Goal: Task Accomplishment & Management: Use online tool/utility

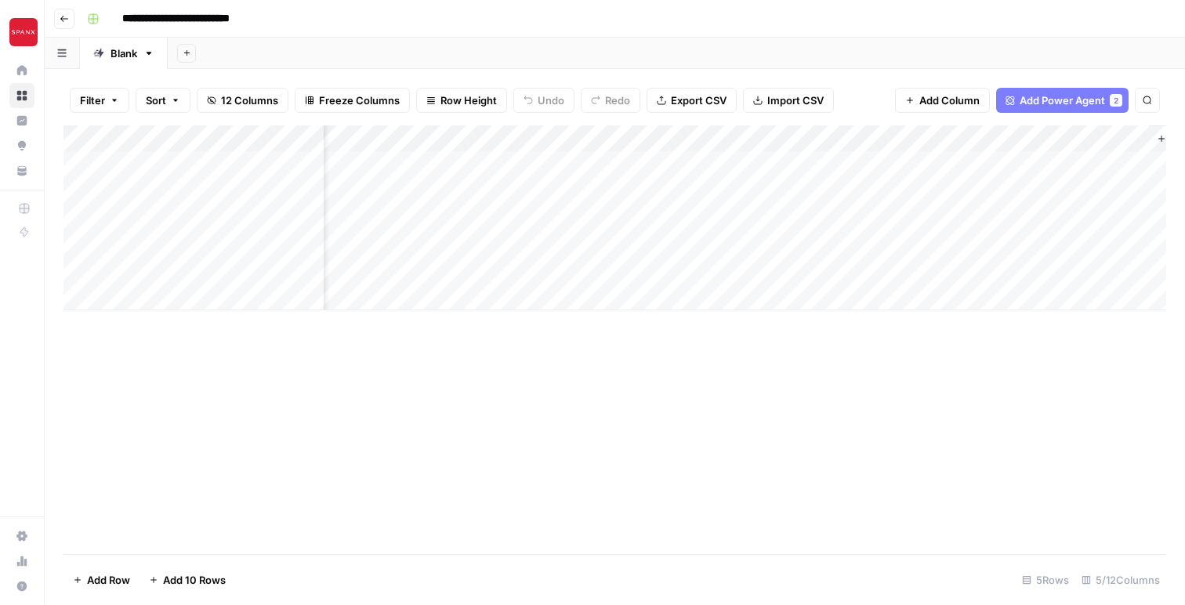
scroll to position [0, 69]
click at [1063, 165] on div "Add Column" at bounding box center [614, 217] width 1103 height 185
click at [1041, 187] on div "Add Column" at bounding box center [614, 217] width 1103 height 185
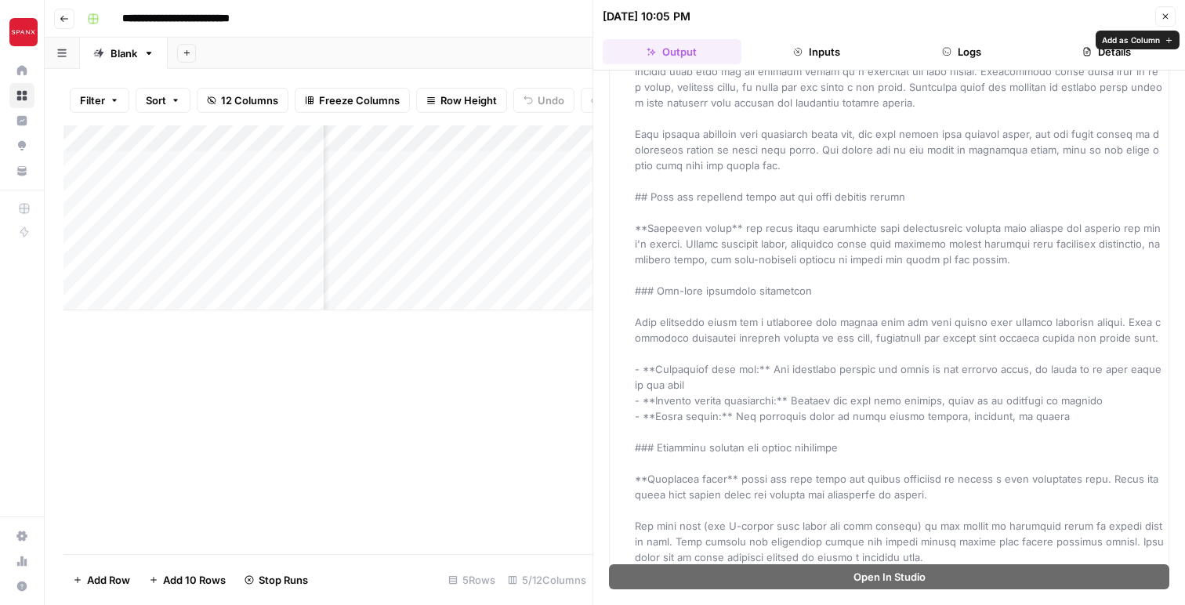
scroll to position [85, 0]
click at [1162, 18] on icon "button" at bounding box center [1165, 16] width 9 height 9
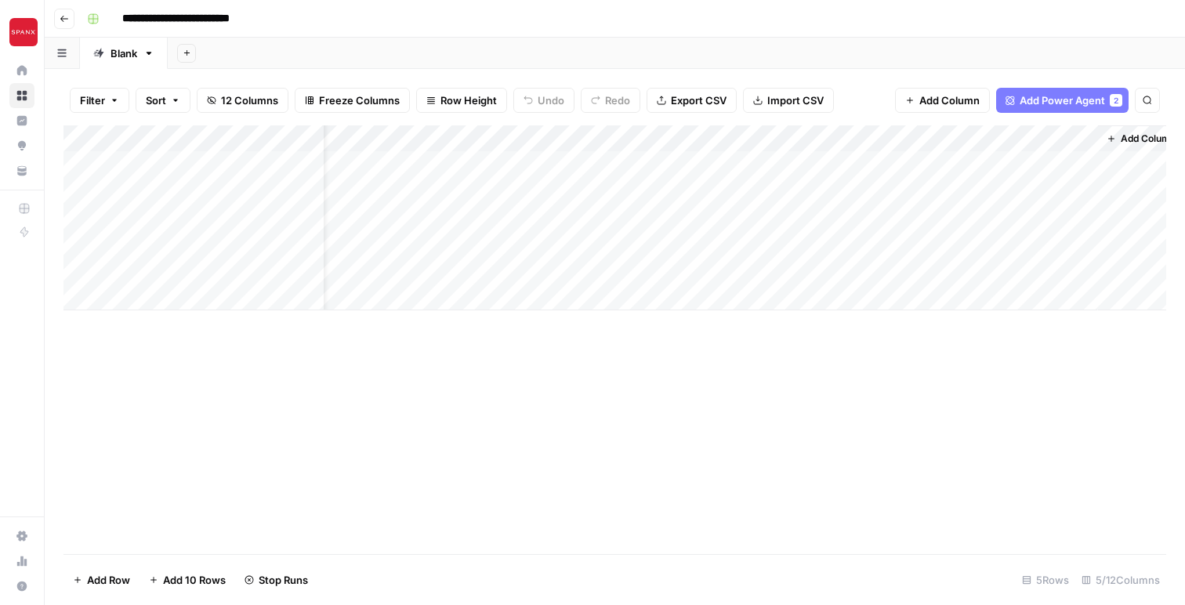
scroll to position [0, 69]
click at [1042, 194] on div "Add Column" at bounding box center [614, 217] width 1103 height 185
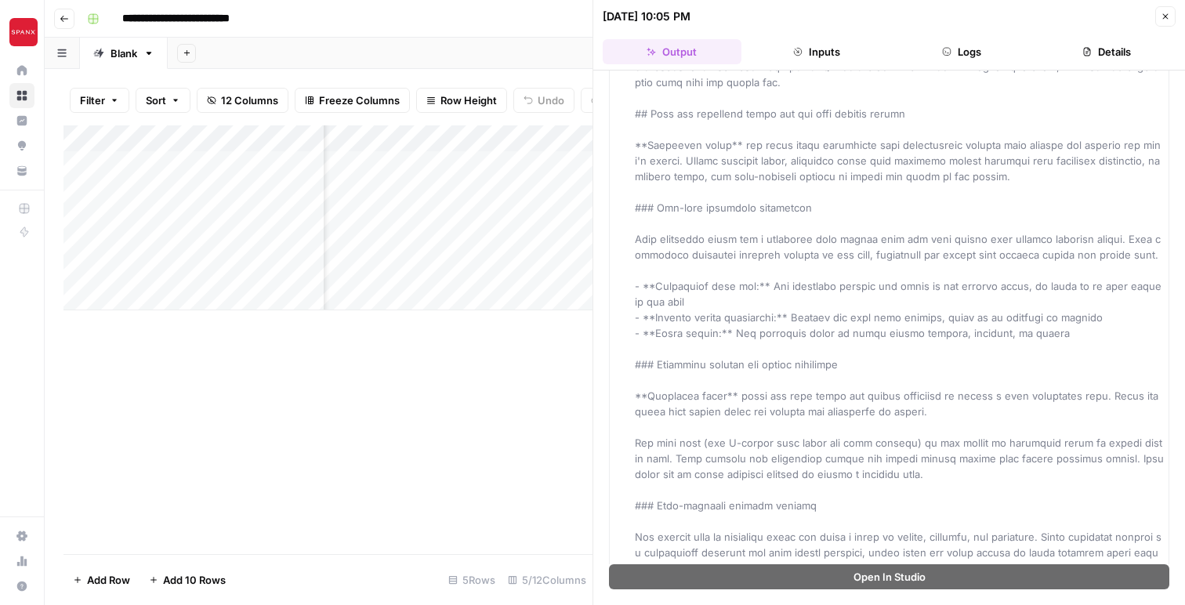
scroll to position [170, 0]
click at [1096, 49] on button "Details" at bounding box center [1106, 51] width 139 height 25
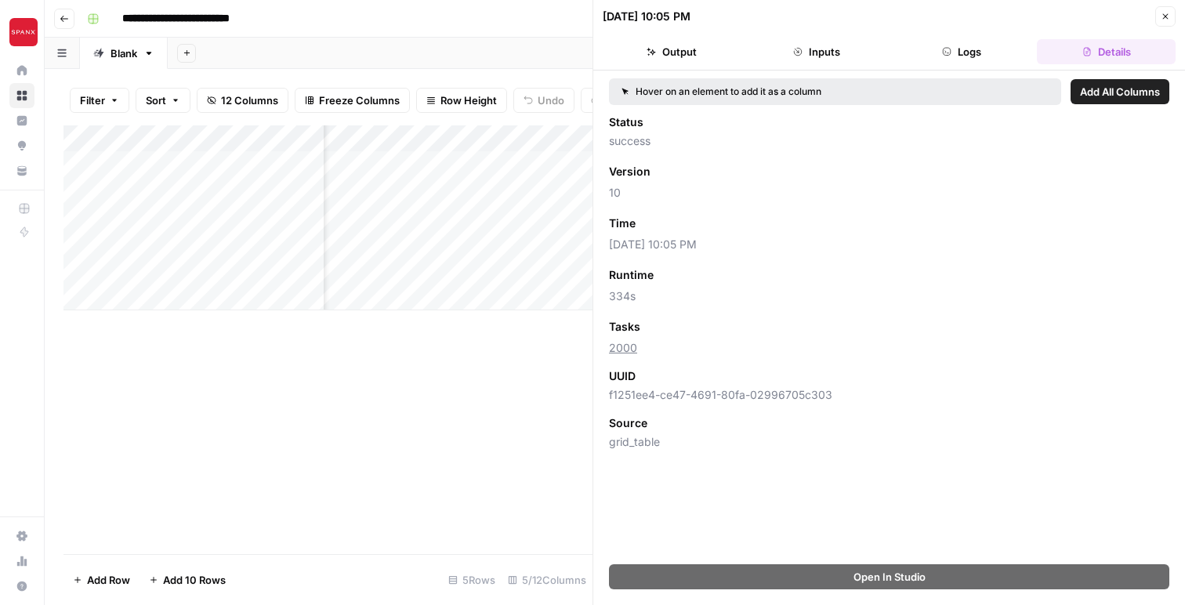
scroll to position [0, 0]
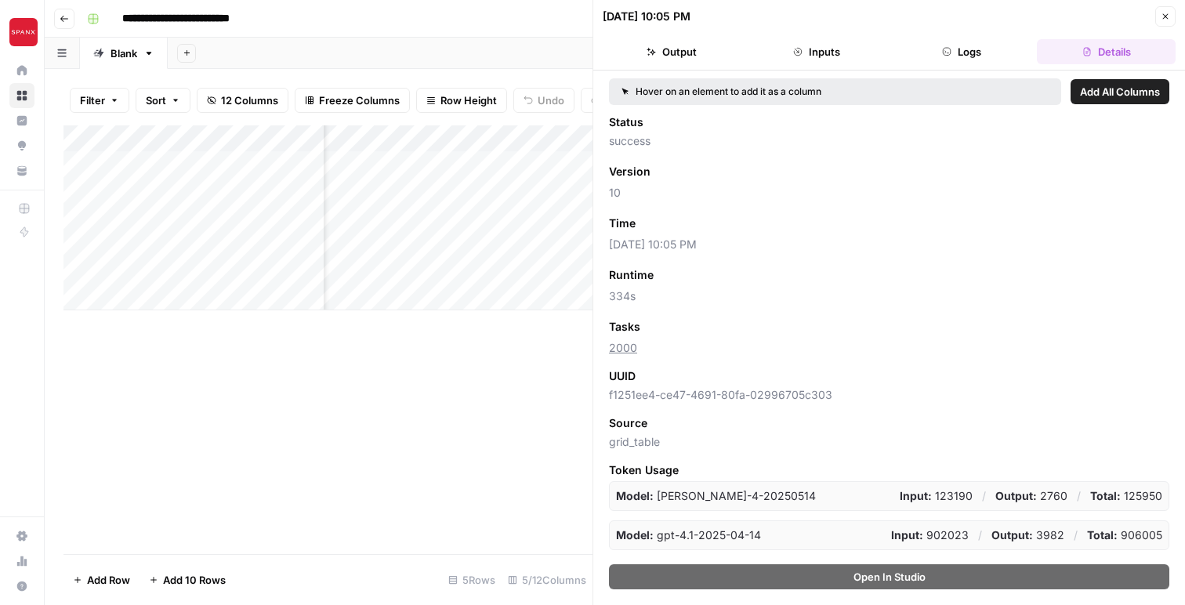
click at [669, 56] on button "Output" at bounding box center [672, 51] width 139 height 25
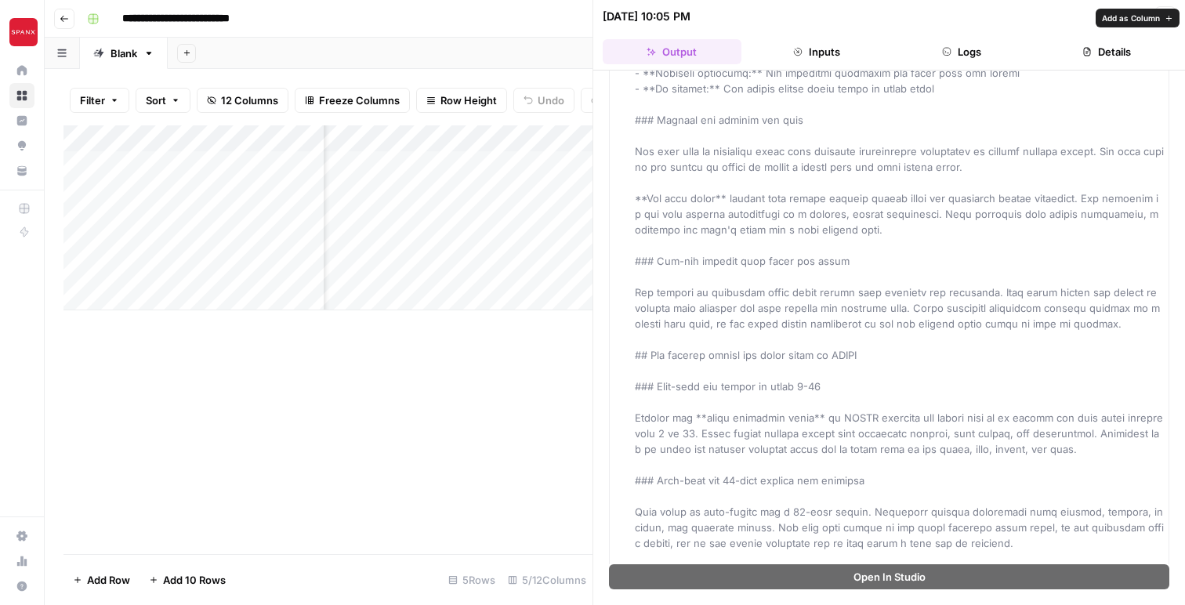
scroll to position [882, 0]
click at [534, 384] on div "Add Column" at bounding box center [327, 339] width 529 height 429
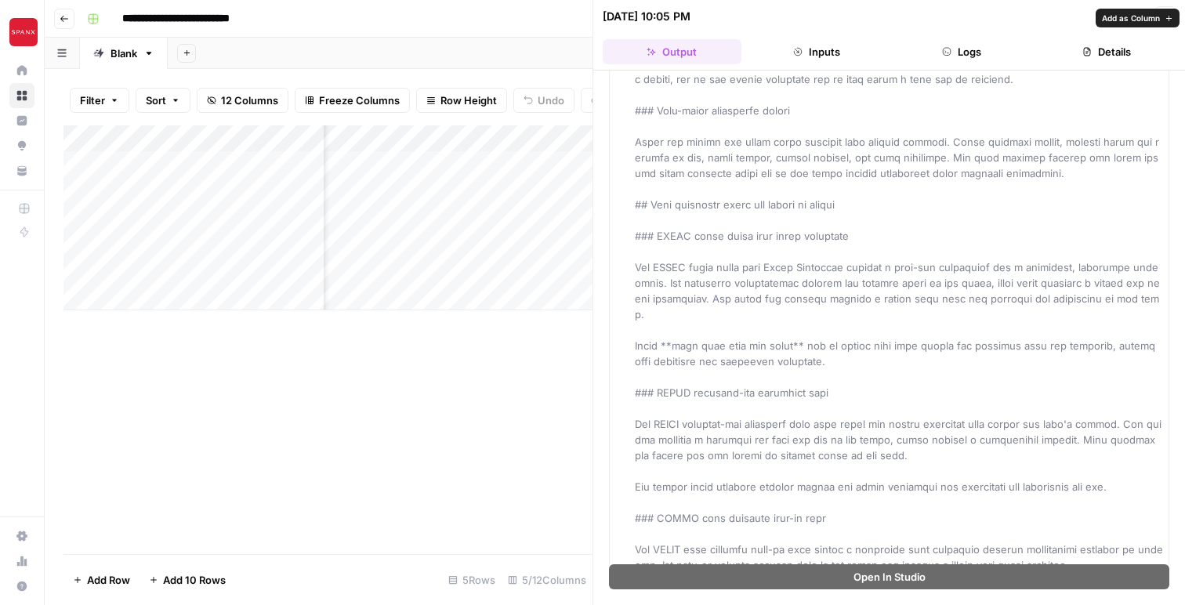
scroll to position [1352, 0]
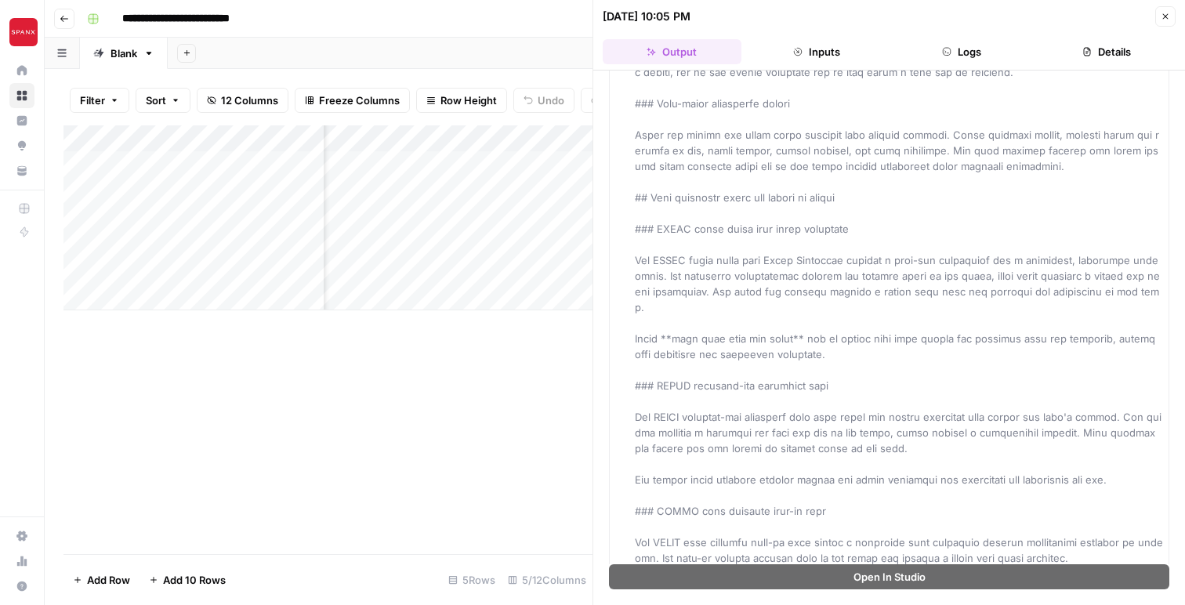
click at [1164, 19] on icon "button" at bounding box center [1165, 16] width 9 height 9
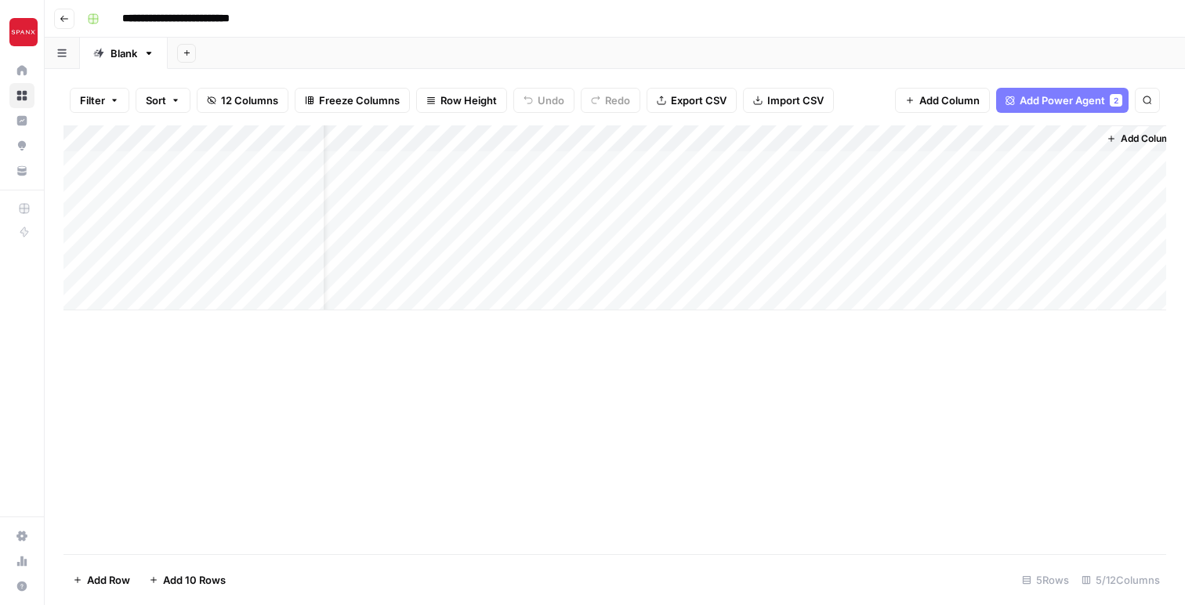
scroll to position [0, 69]
click at [1089, 139] on icon "button" at bounding box center [1092, 138] width 9 height 9
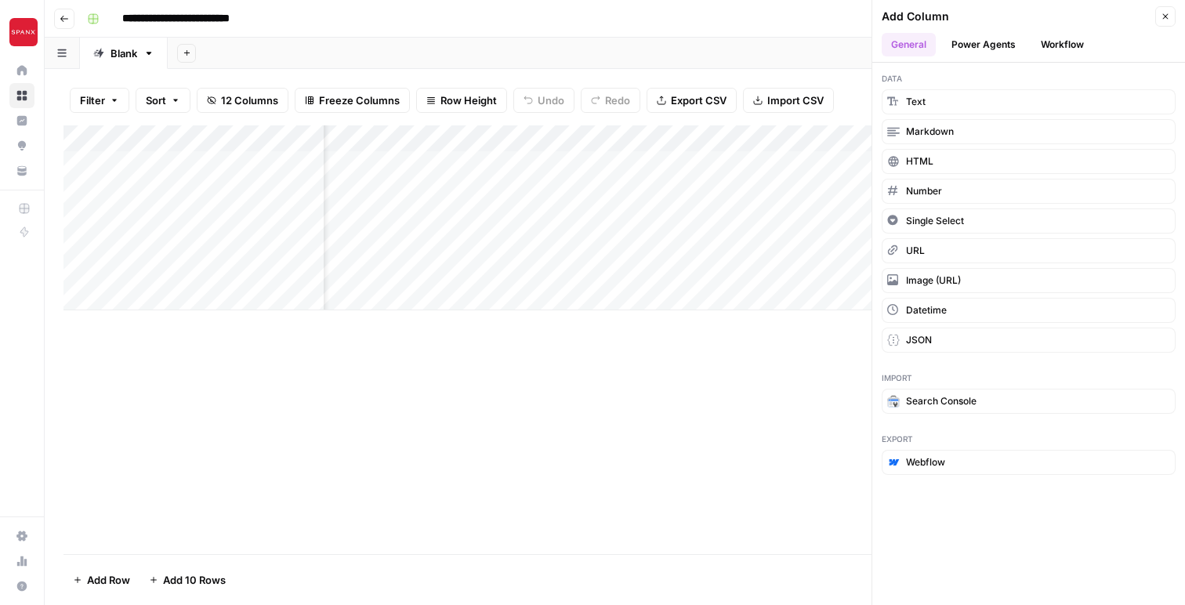
click at [987, 44] on button "Power Agents" at bounding box center [983, 45] width 83 height 24
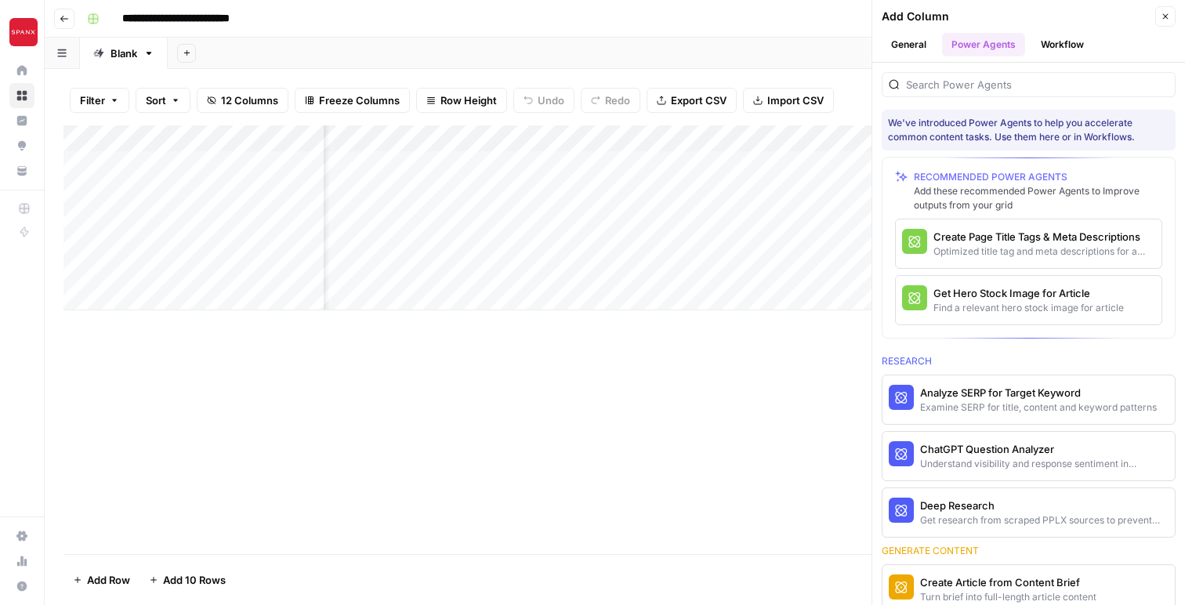
click at [1045, 41] on button "Workflow" at bounding box center [1062, 45] width 62 height 24
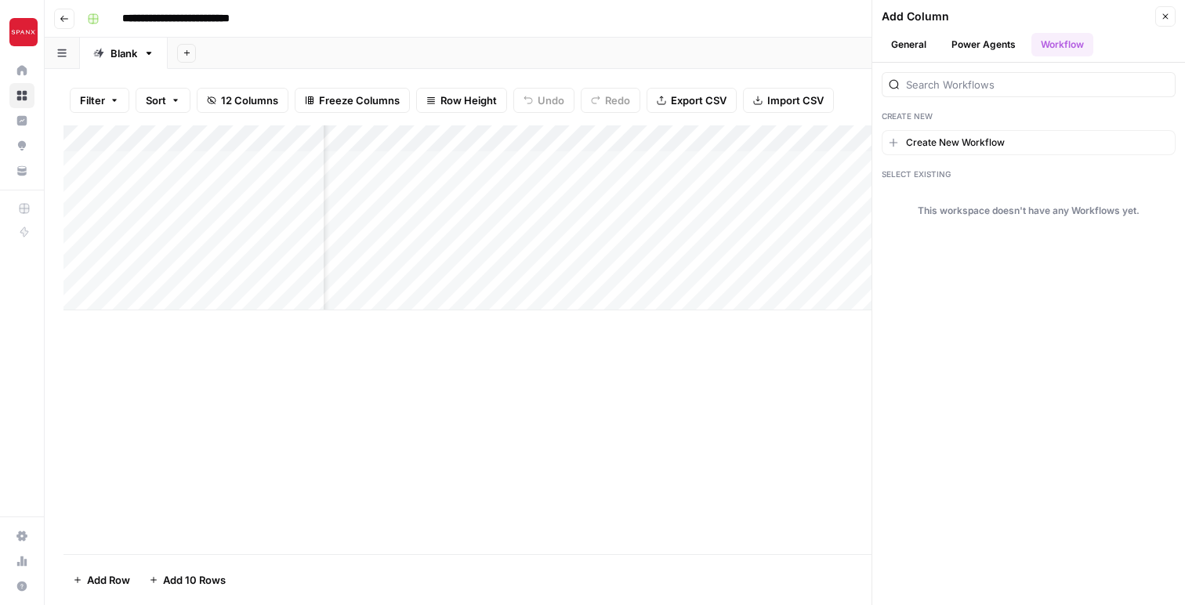
click at [992, 31] on header "Add Column Close General Power Agents Workflow" at bounding box center [1028, 31] width 313 height 63
click at [988, 41] on button "Power Agents" at bounding box center [983, 45] width 83 height 24
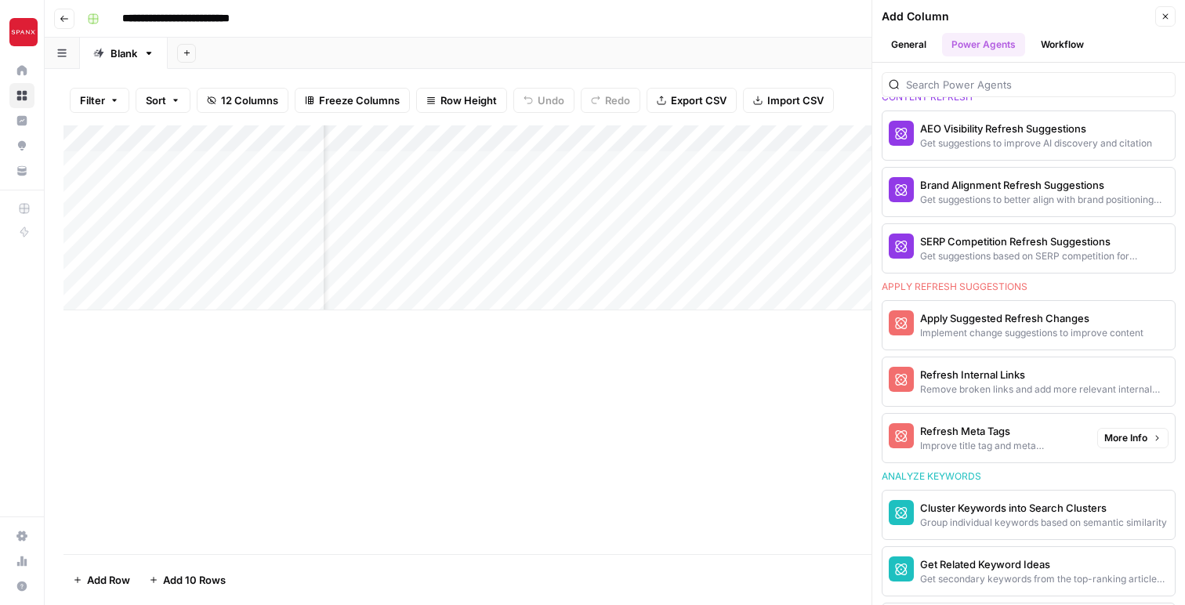
scroll to position [1136, 0]
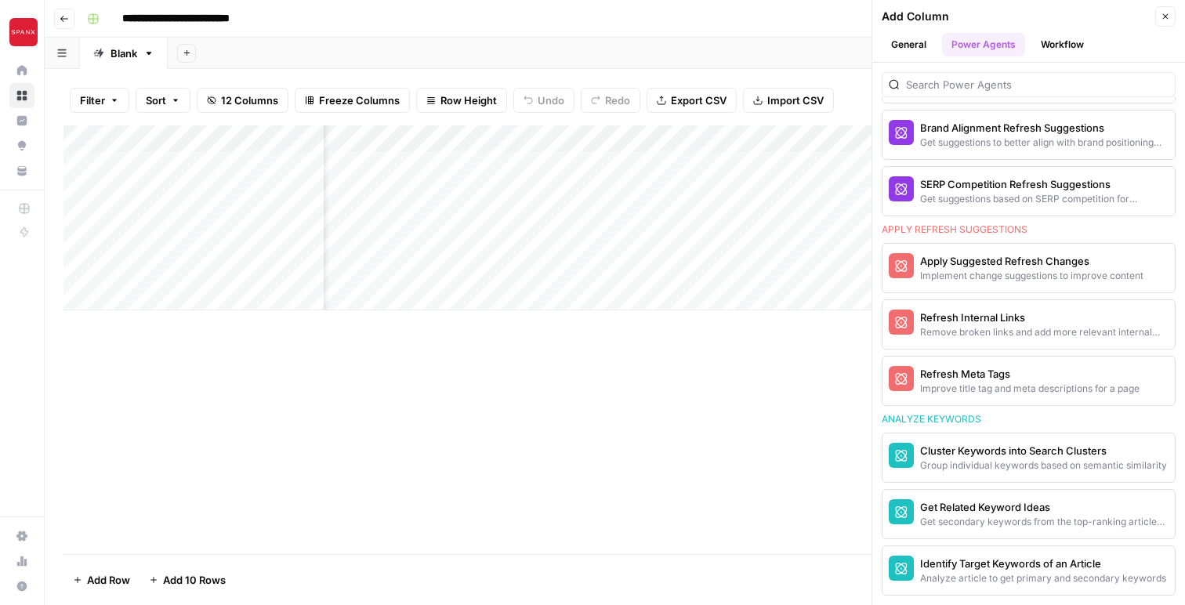
click at [748, 489] on div "Add Column" at bounding box center [614, 339] width 1103 height 429
click at [1164, 20] on icon "button" at bounding box center [1165, 16] width 9 height 9
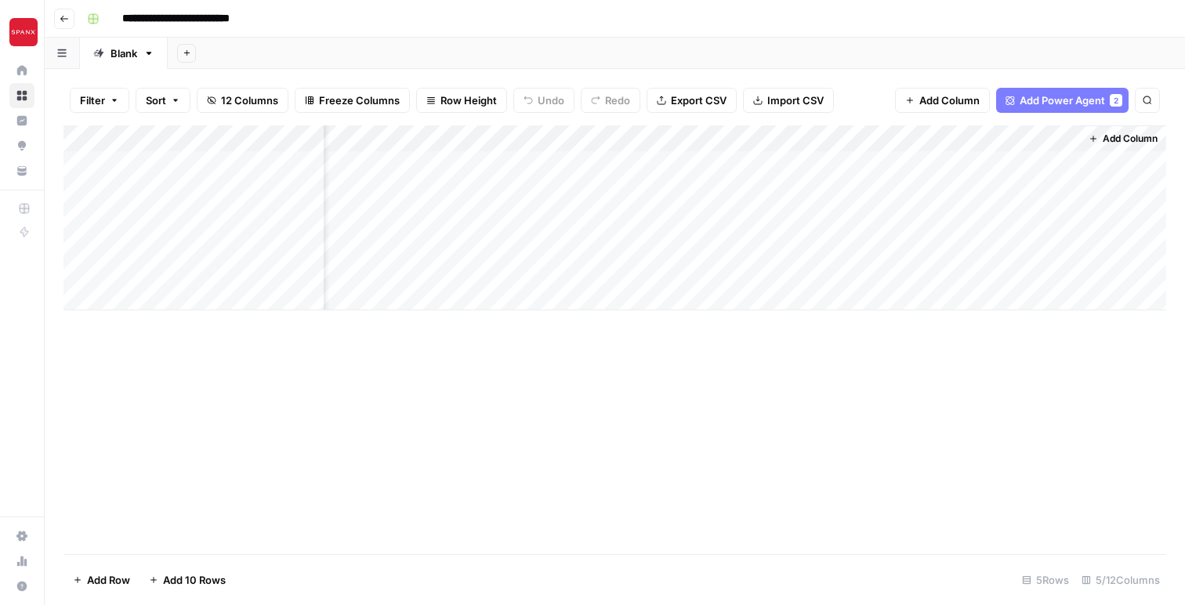
click at [1052, 98] on span "Add Power Agent" at bounding box center [1061, 100] width 85 height 16
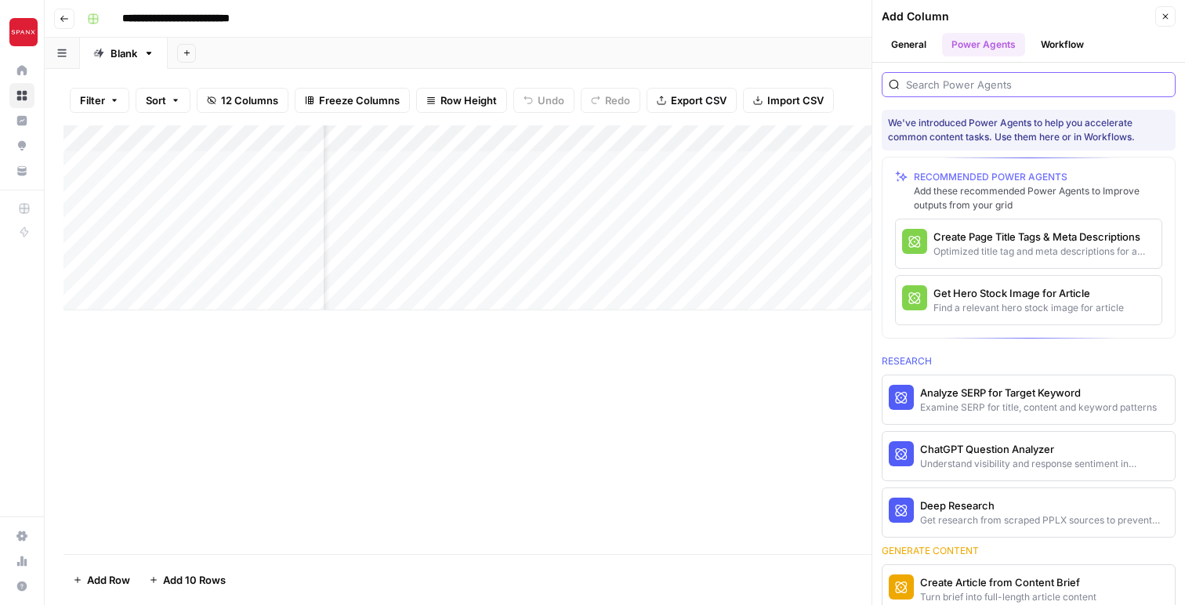
click at [954, 85] on input "search" at bounding box center [1037, 85] width 263 height 16
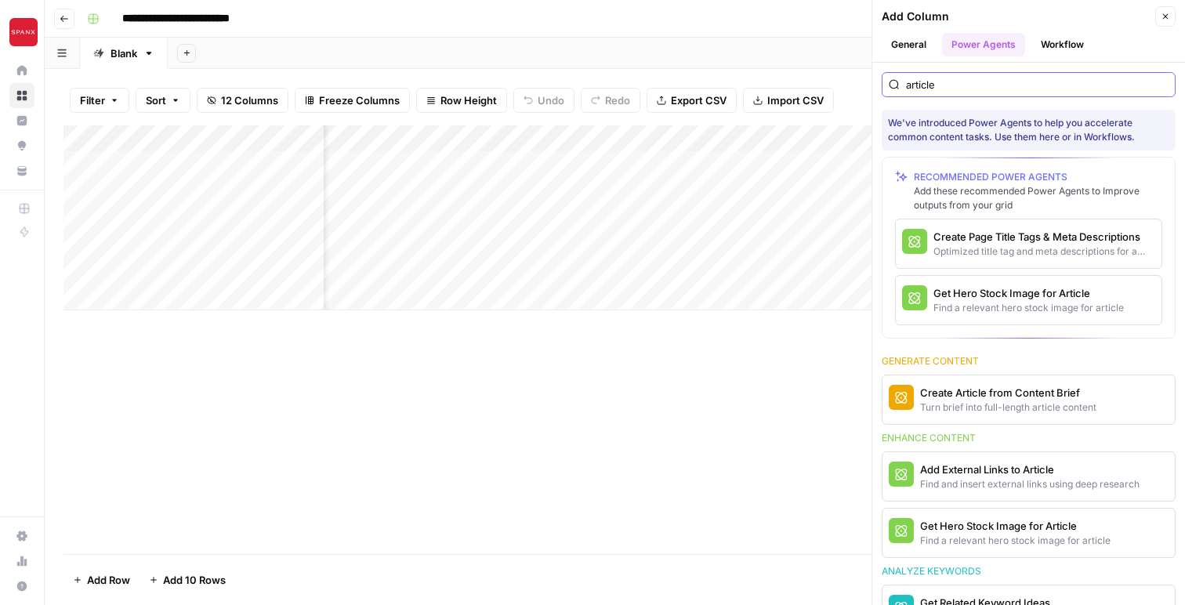
type input "article"
click at [1164, 85] on input "article" at bounding box center [1037, 85] width 263 height 16
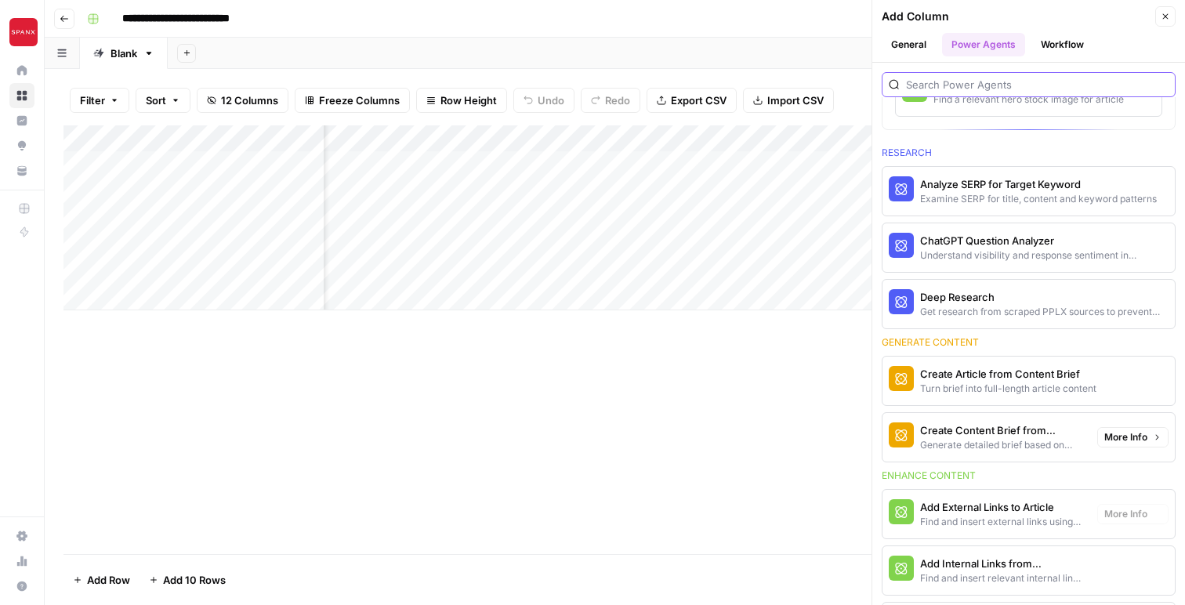
scroll to position [224, 0]
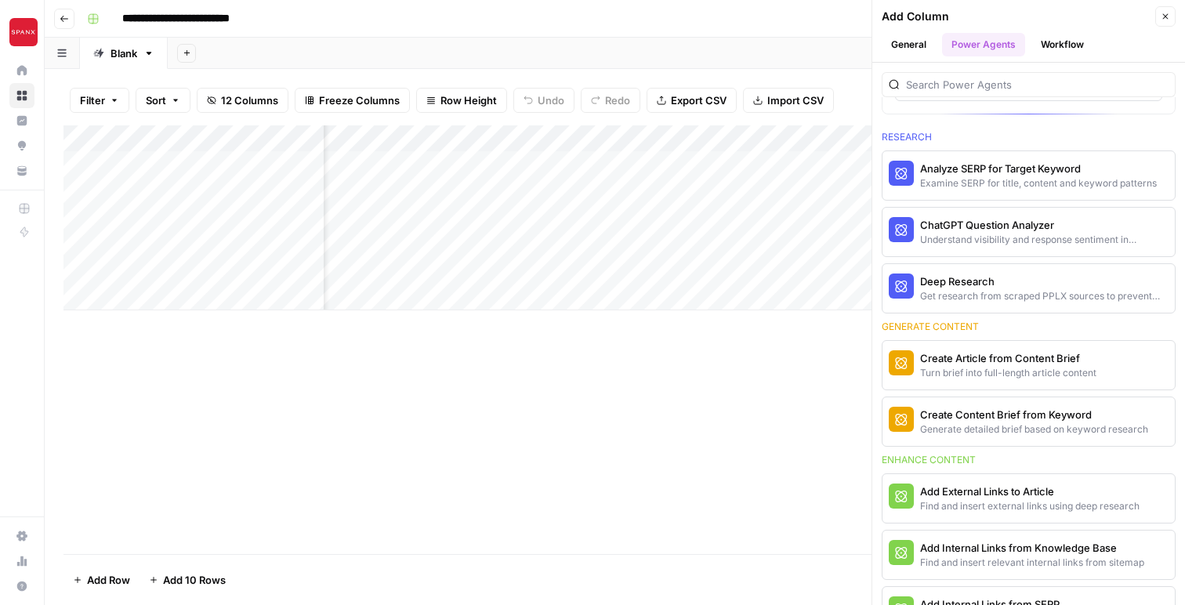
click at [801, 375] on div "Add Column" at bounding box center [614, 339] width 1103 height 429
click at [1166, 14] on icon "button" at bounding box center [1165, 16] width 9 height 9
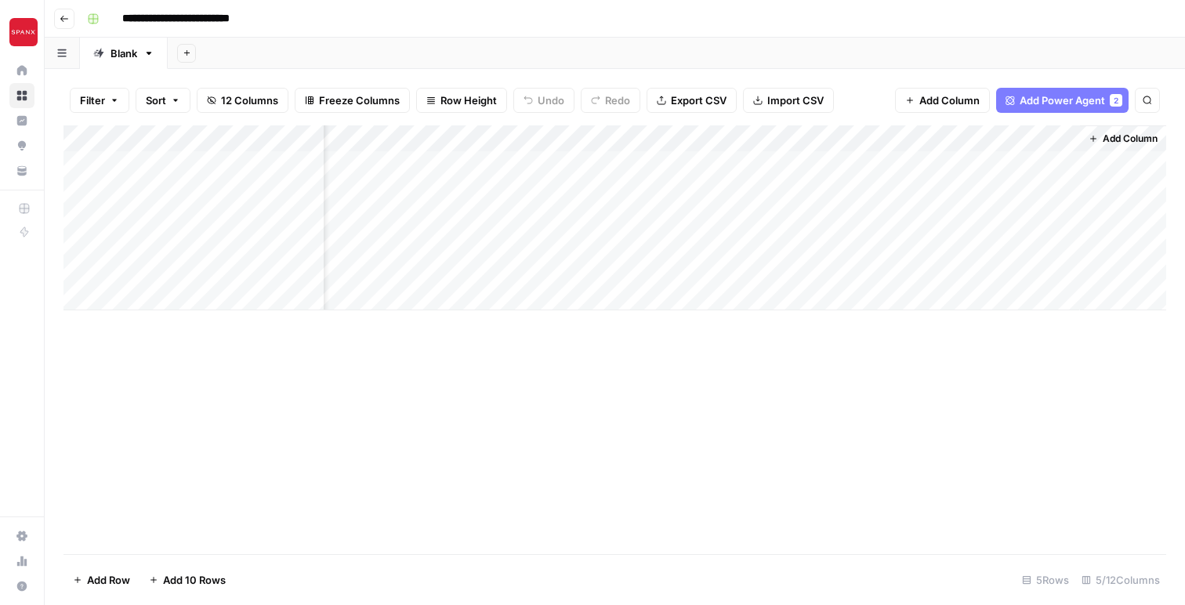
click at [1113, 139] on span "Add Column" at bounding box center [1130, 139] width 55 height 14
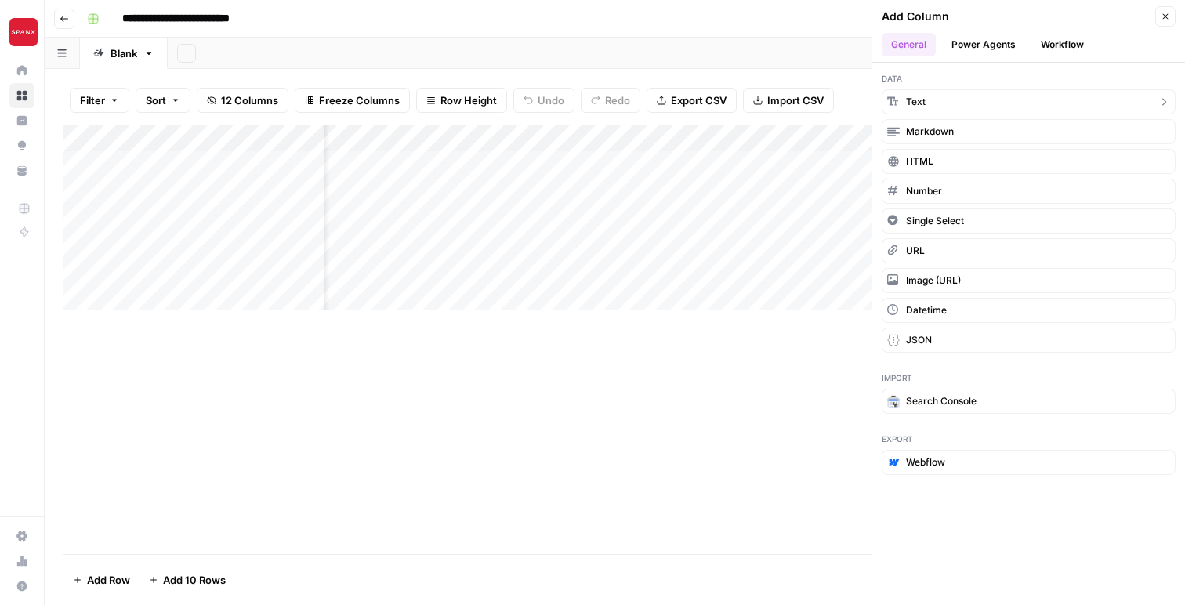
click at [993, 98] on button "Text" at bounding box center [1029, 101] width 294 height 25
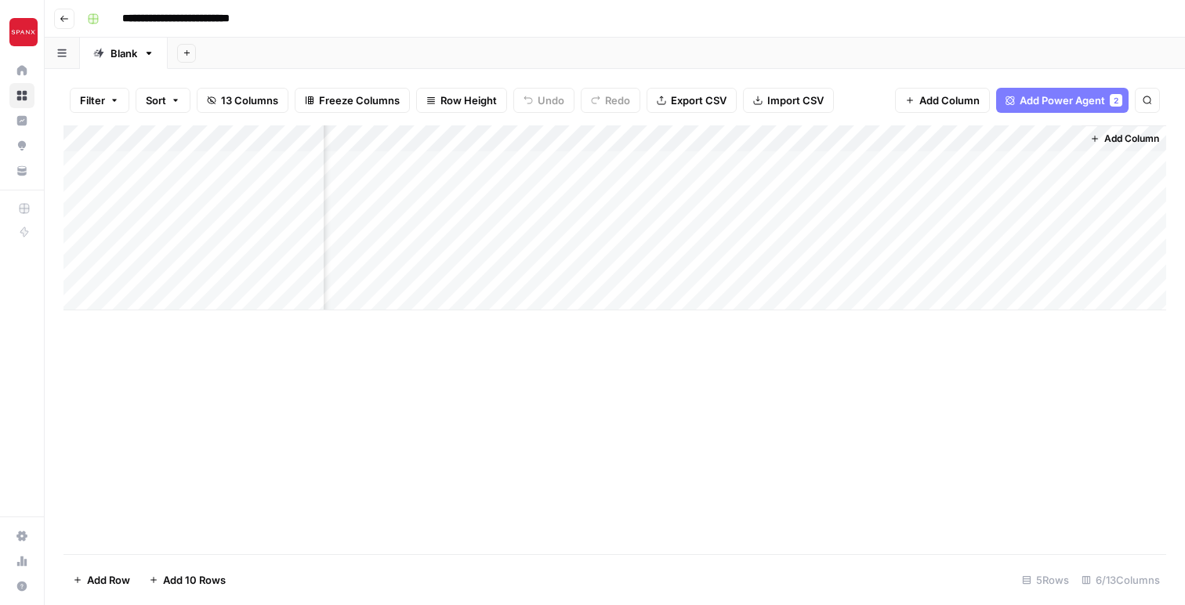
scroll to position [0, 295]
click at [915, 179] on div "Add Column" at bounding box center [614, 217] width 1103 height 185
click at [899, 140] on div "Add Column" at bounding box center [614, 217] width 1103 height 185
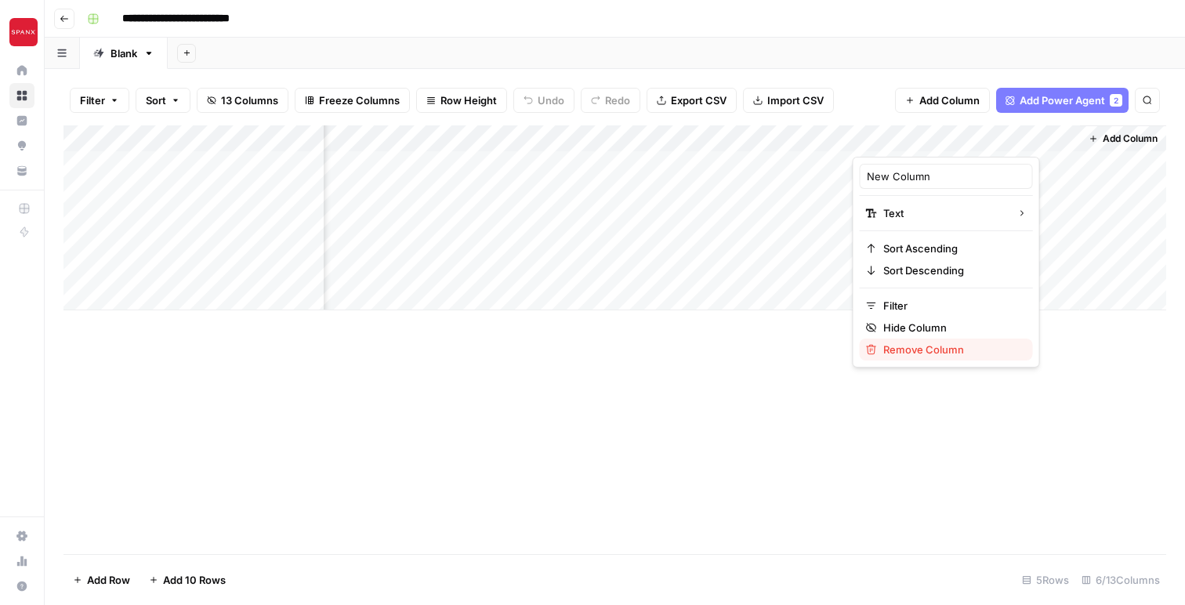
click at [871, 345] on icon "button" at bounding box center [871, 350] width 10 height 10
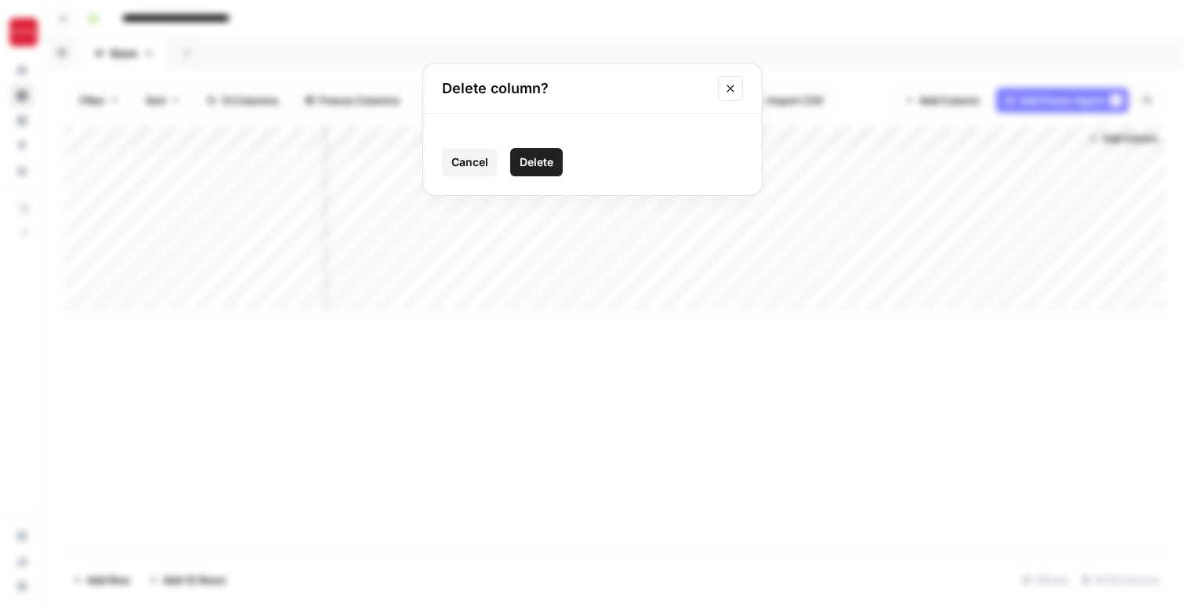
click at [517, 170] on button "Delete" at bounding box center [536, 162] width 53 height 28
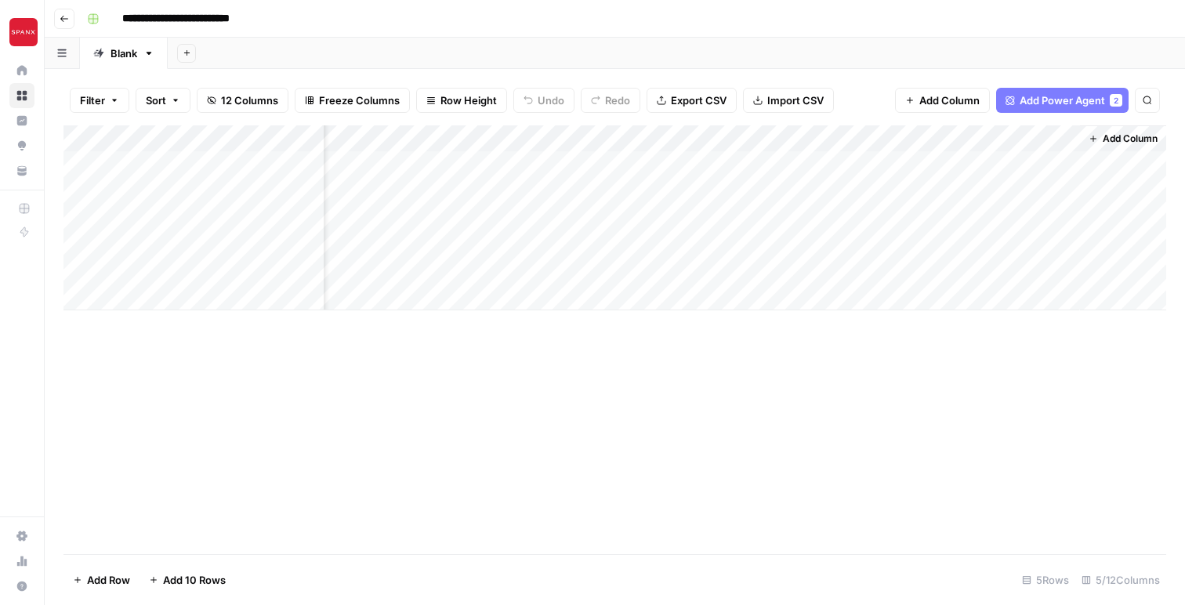
scroll to position [0, 69]
click at [1093, 139] on icon "button" at bounding box center [1092, 138] width 9 height 9
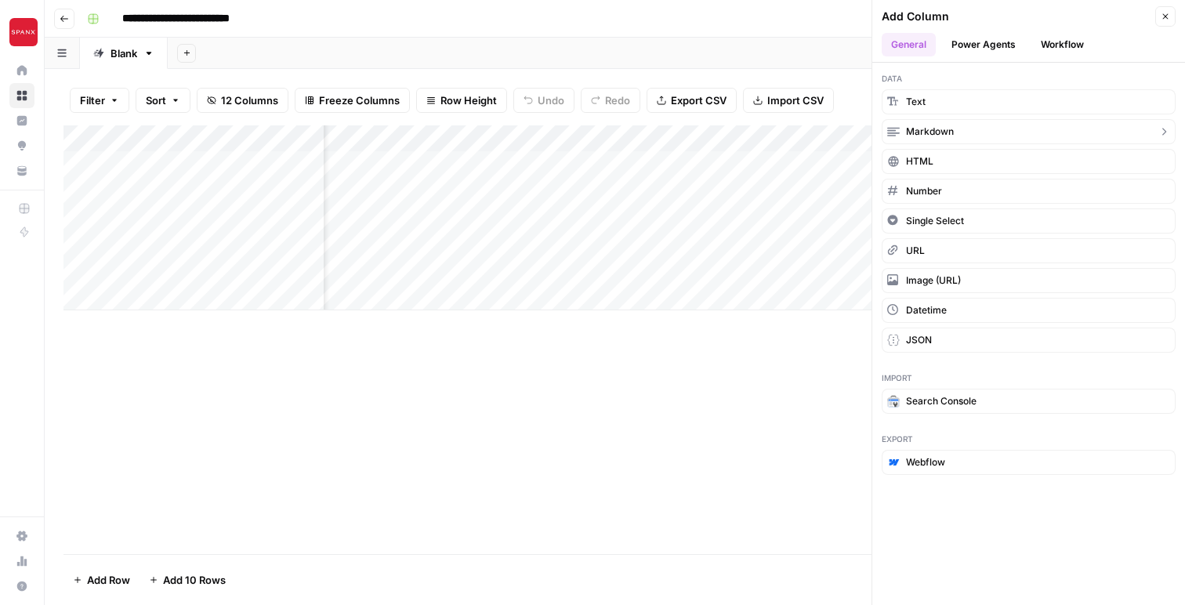
click at [1019, 131] on button "Markdown" at bounding box center [1029, 131] width 294 height 25
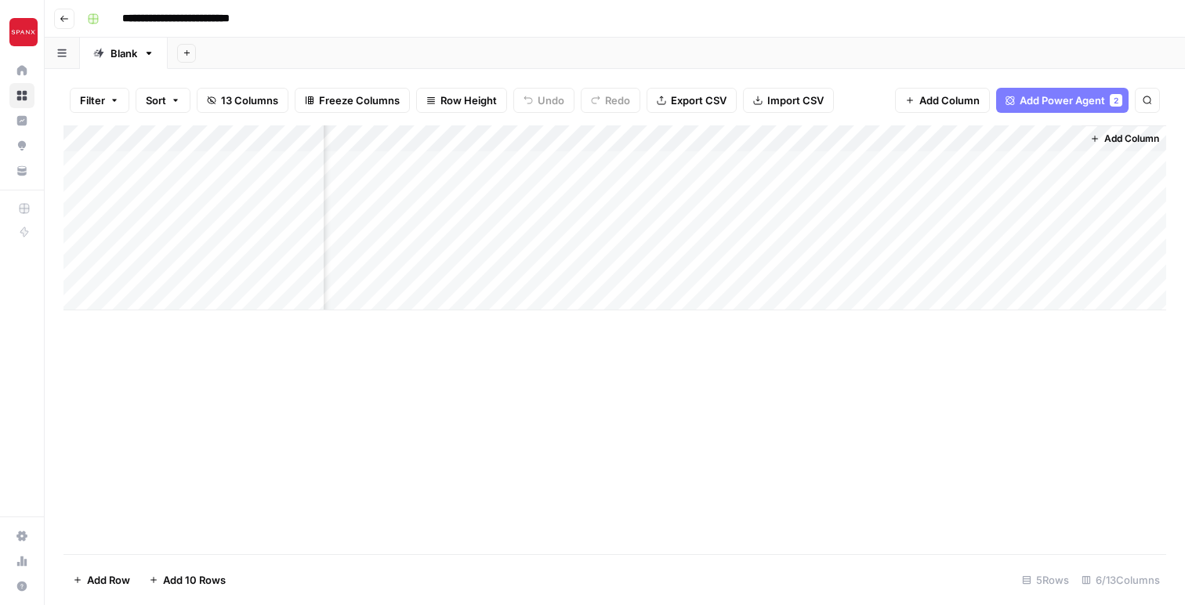
scroll to position [0, 295]
click at [914, 135] on div "Add Column" at bounding box center [614, 217] width 1103 height 185
click at [914, 135] on div at bounding box center [966, 140] width 226 height 31
click at [911, 138] on div at bounding box center [966, 140] width 226 height 31
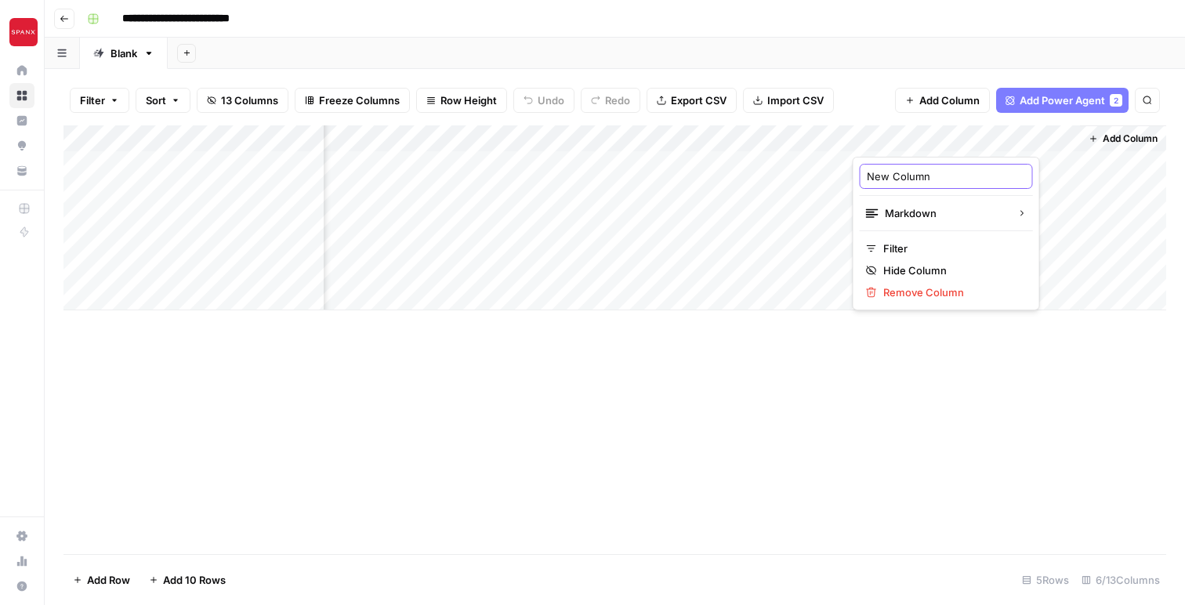
click at [895, 176] on input "New Column" at bounding box center [946, 176] width 159 height 16
type input "Final article"
click at [821, 405] on div "Add Column" at bounding box center [614, 339] width 1103 height 429
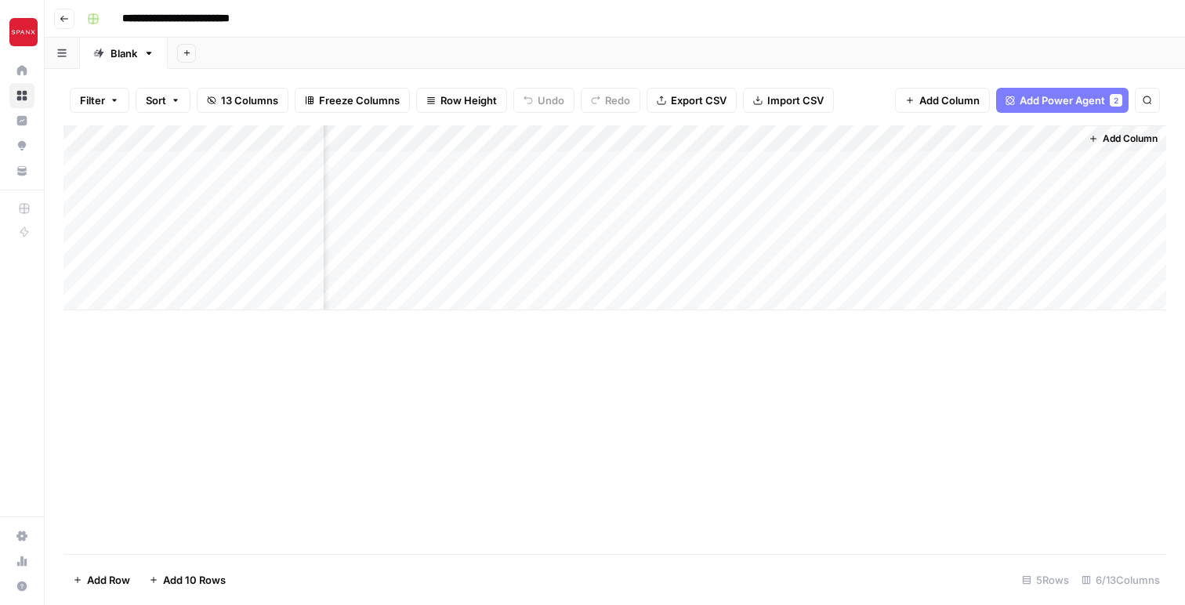
click at [838, 365] on div "Add Column" at bounding box center [614, 339] width 1103 height 429
click at [1063, 140] on div "Add Column" at bounding box center [614, 217] width 1103 height 185
click at [898, 431] on div "Add Column" at bounding box center [614, 339] width 1103 height 429
click at [1062, 167] on div "Add Column" at bounding box center [614, 217] width 1103 height 185
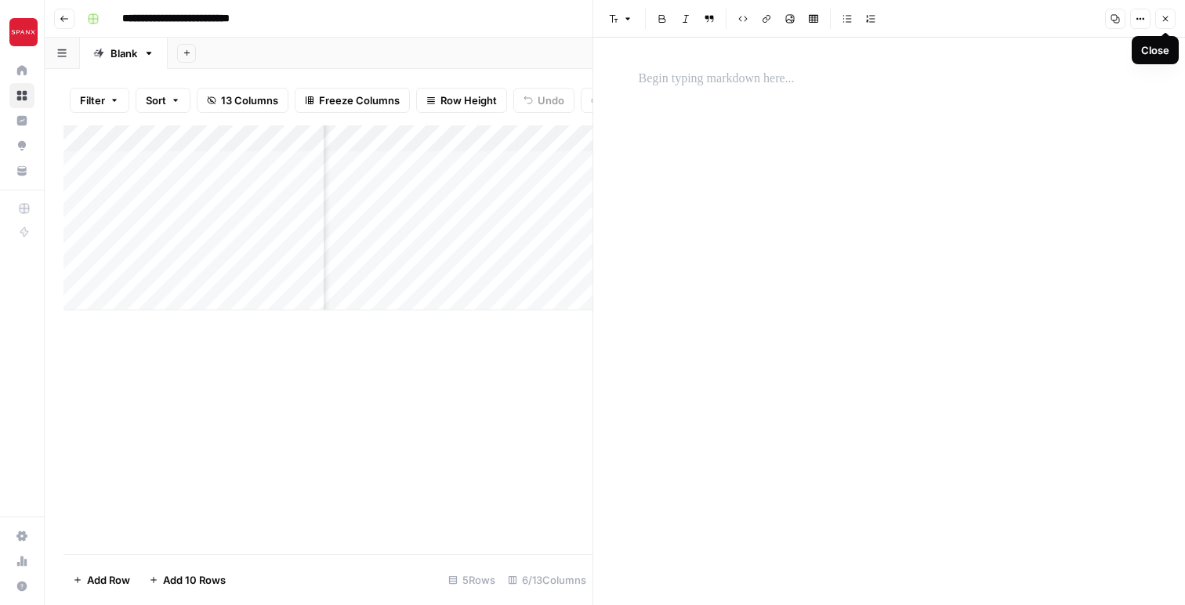
click at [1167, 17] on icon "button" at bounding box center [1165, 18] width 5 height 5
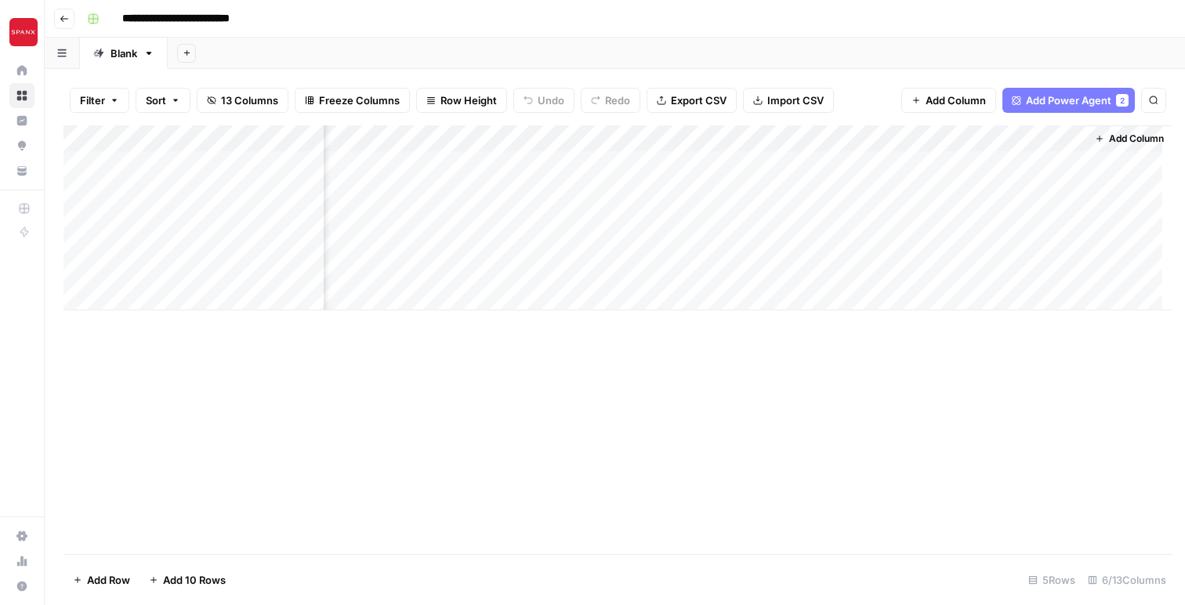
scroll to position [0, 276]
click at [840, 166] on div "Add Column" at bounding box center [614, 217] width 1103 height 185
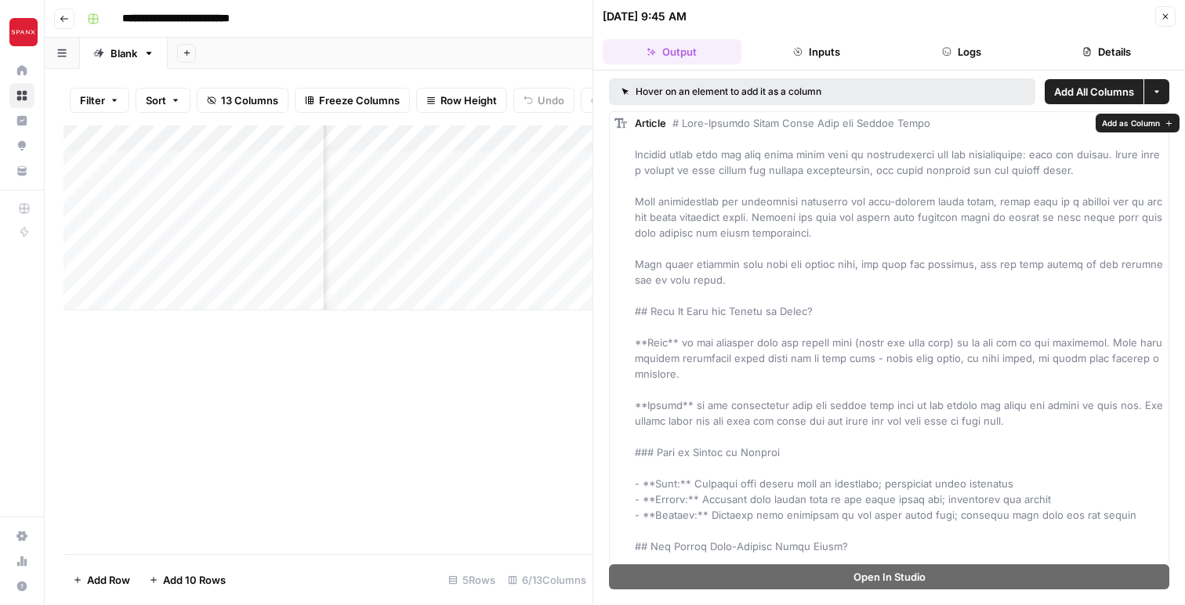
click at [1137, 118] on span "Add as Column" at bounding box center [1131, 123] width 58 height 13
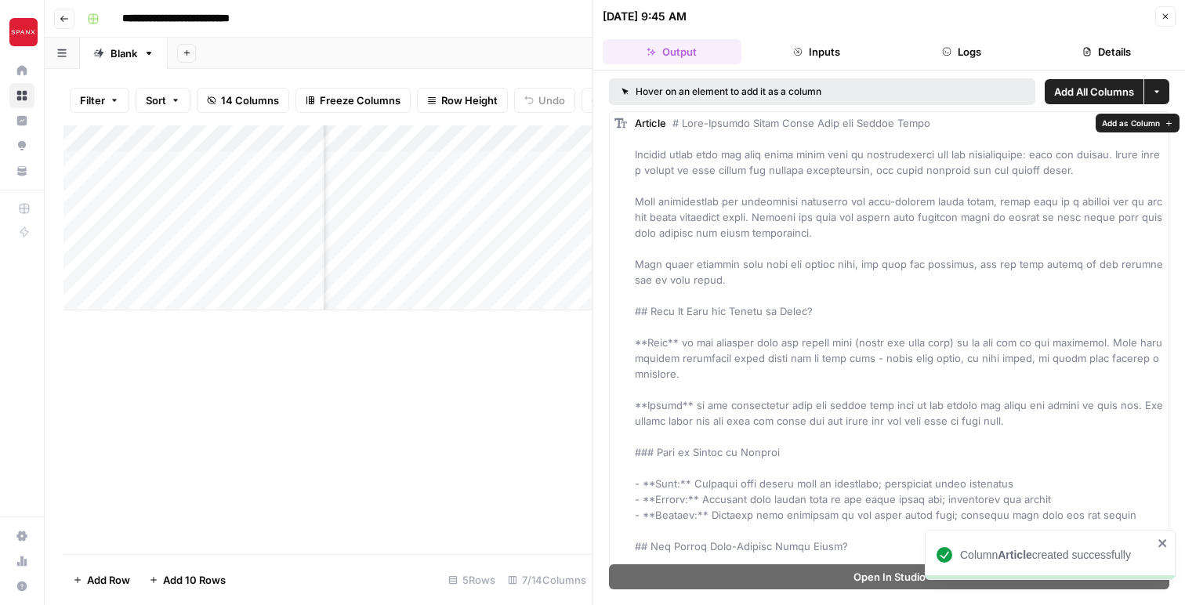
scroll to position [0, 814]
click at [455, 415] on div "Add Column" at bounding box center [327, 339] width 529 height 429
click at [1172, 23] on button "Close" at bounding box center [1165, 16] width 20 height 20
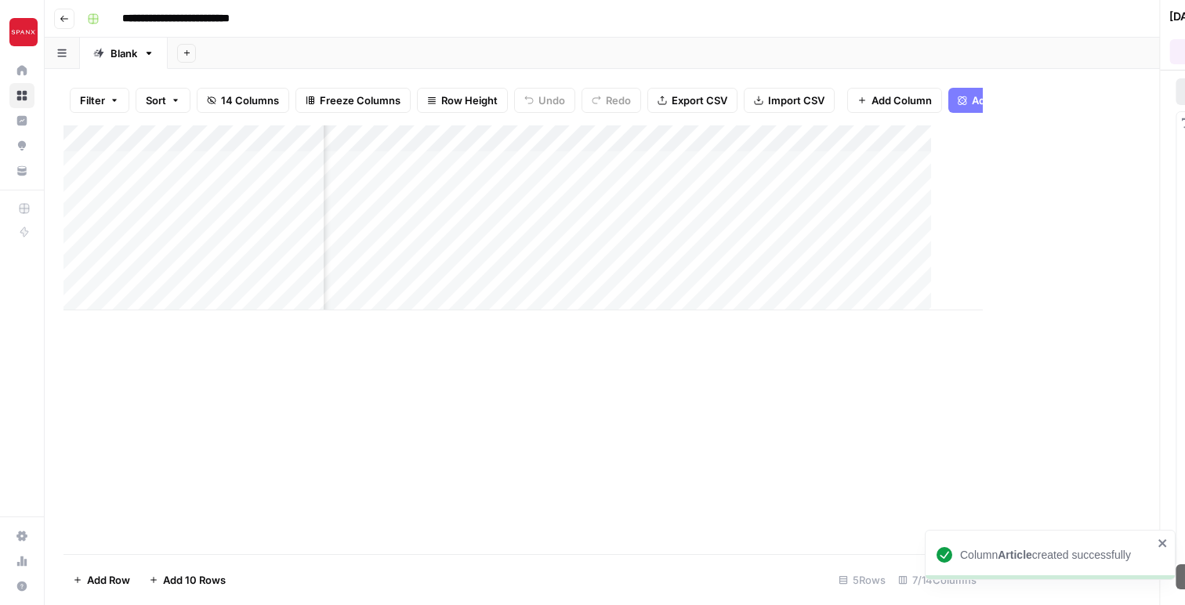
scroll to position [0, 417]
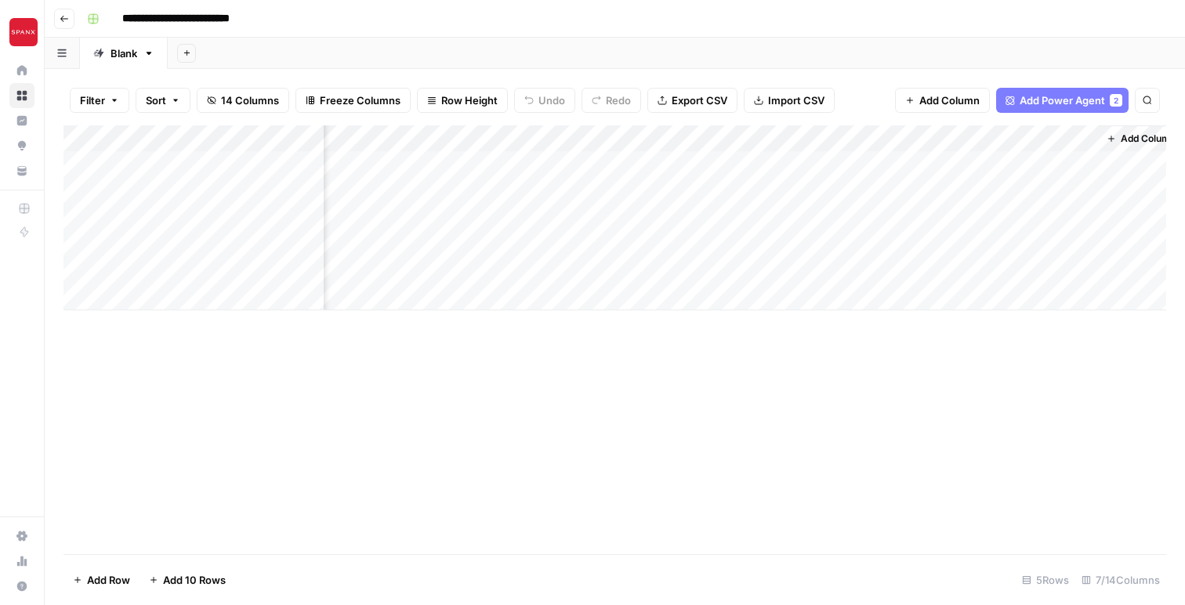
click at [1081, 138] on div "Add Column" at bounding box center [614, 217] width 1103 height 185
click at [933, 294] on span "Remove Column" at bounding box center [970, 292] width 137 height 16
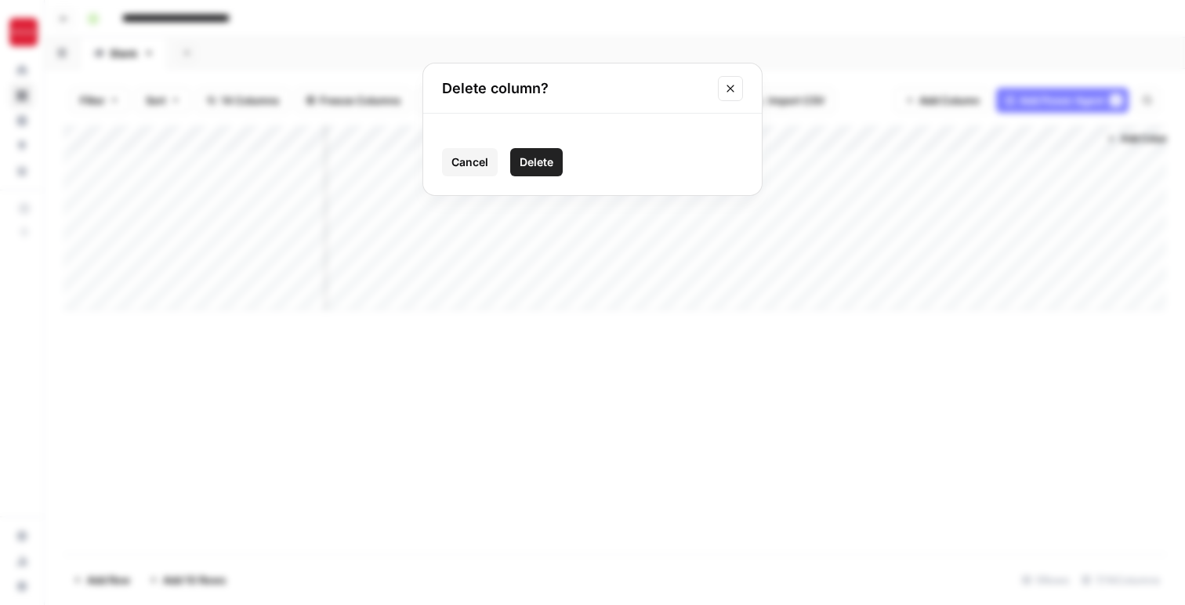
click at [538, 154] on button "Delete" at bounding box center [536, 162] width 53 height 28
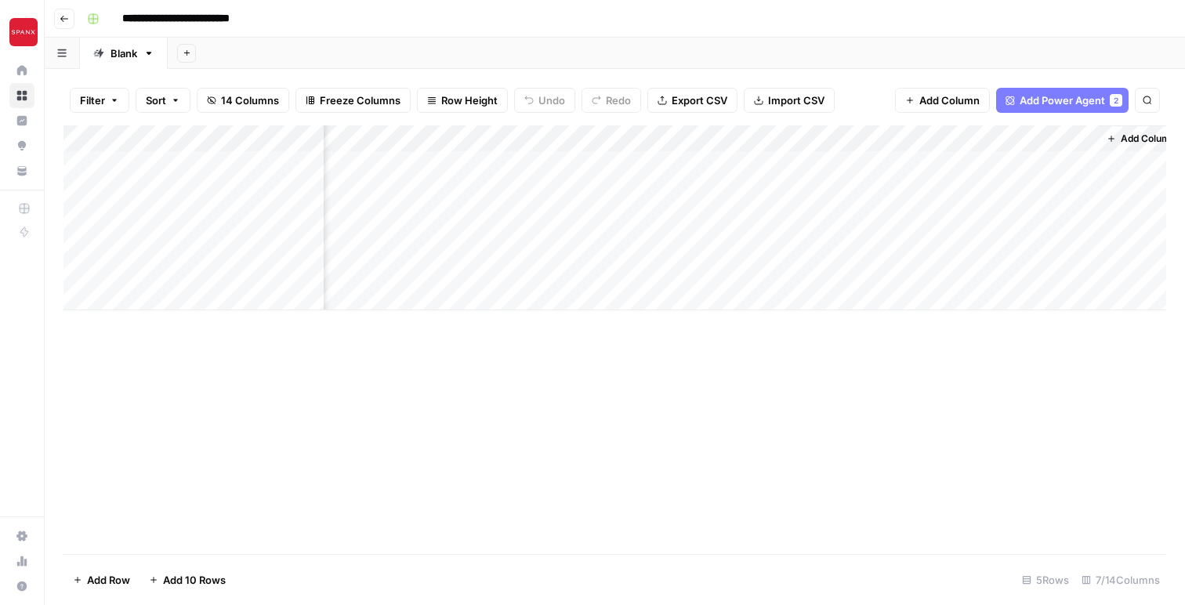
scroll to position [0, 210]
click at [1059, 164] on div "Add Column" at bounding box center [614, 217] width 1103 height 185
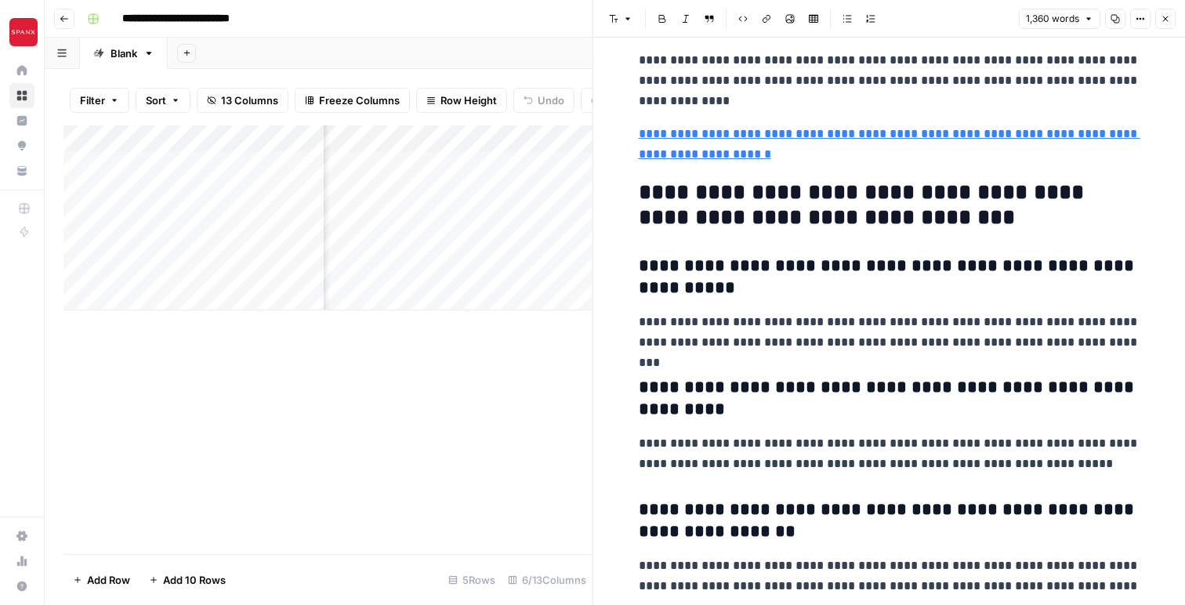
scroll to position [3714, 0]
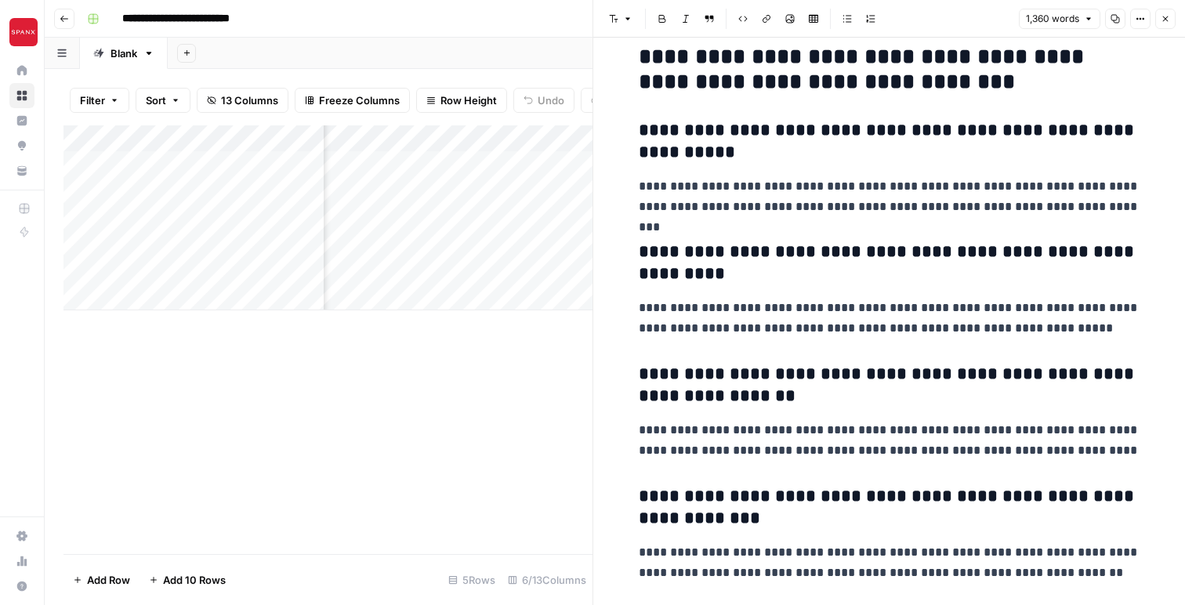
click at [480, 395] on div "Add Column" at bounding box center [327, 339] width 529 height 429
click at [1166, 20] on icon "button" at bounding box center [1165, 18] width 5 height 5
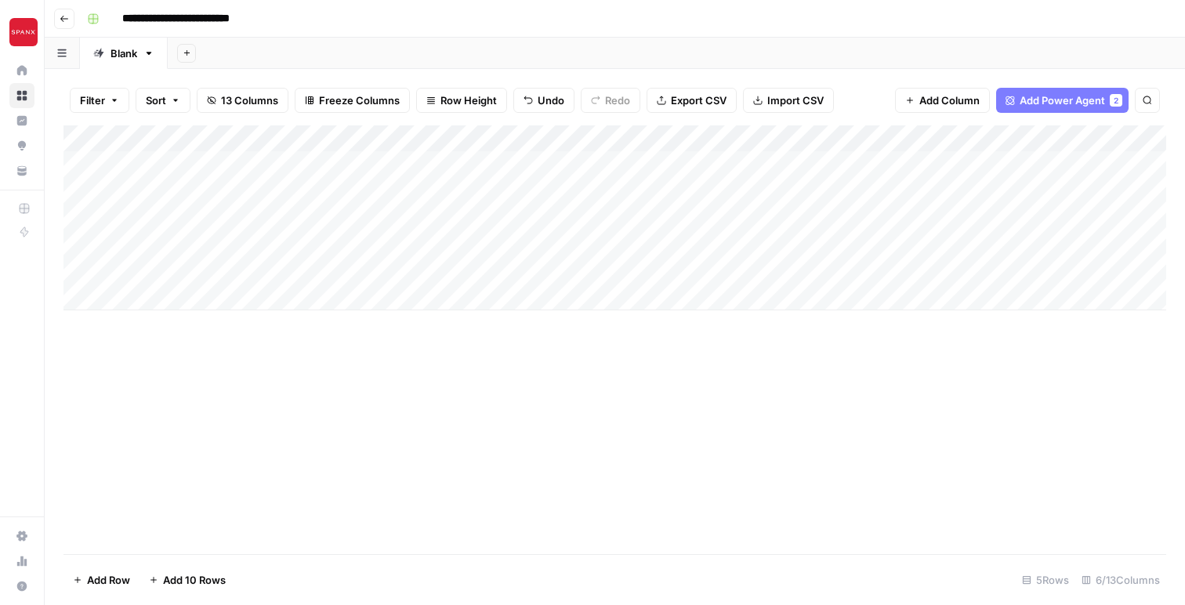
click at [754, 135] on div "Add Column" at bounding box center [614, 217] width 1103 height 185
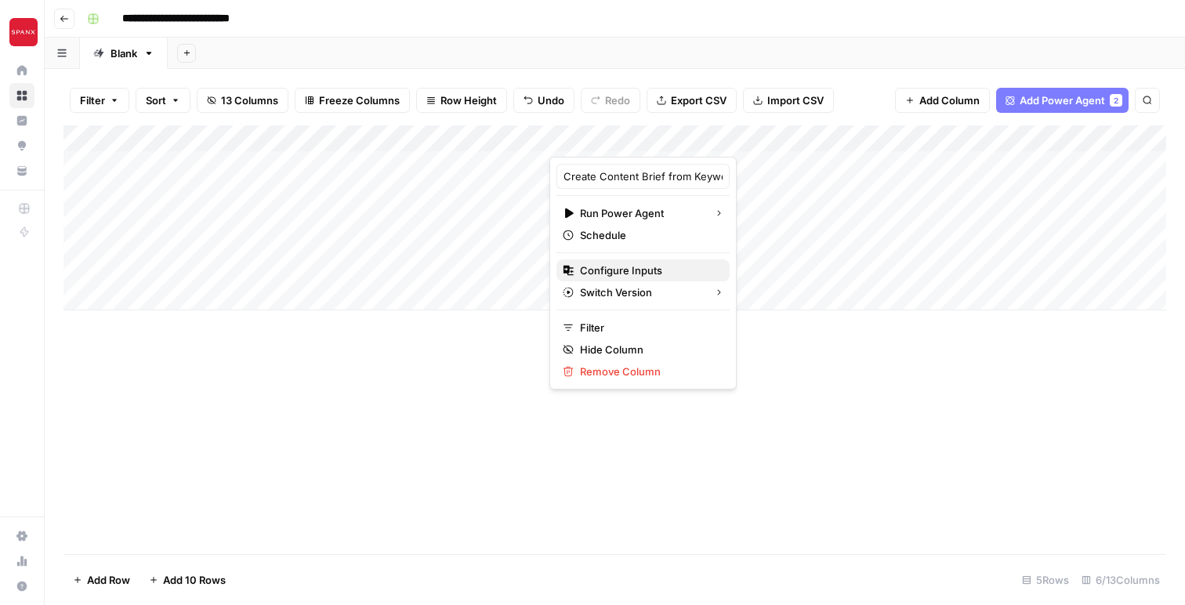
click at [615, 266] on span "Configure Inputs" at bounding box center [648, 271] width 137 height 16
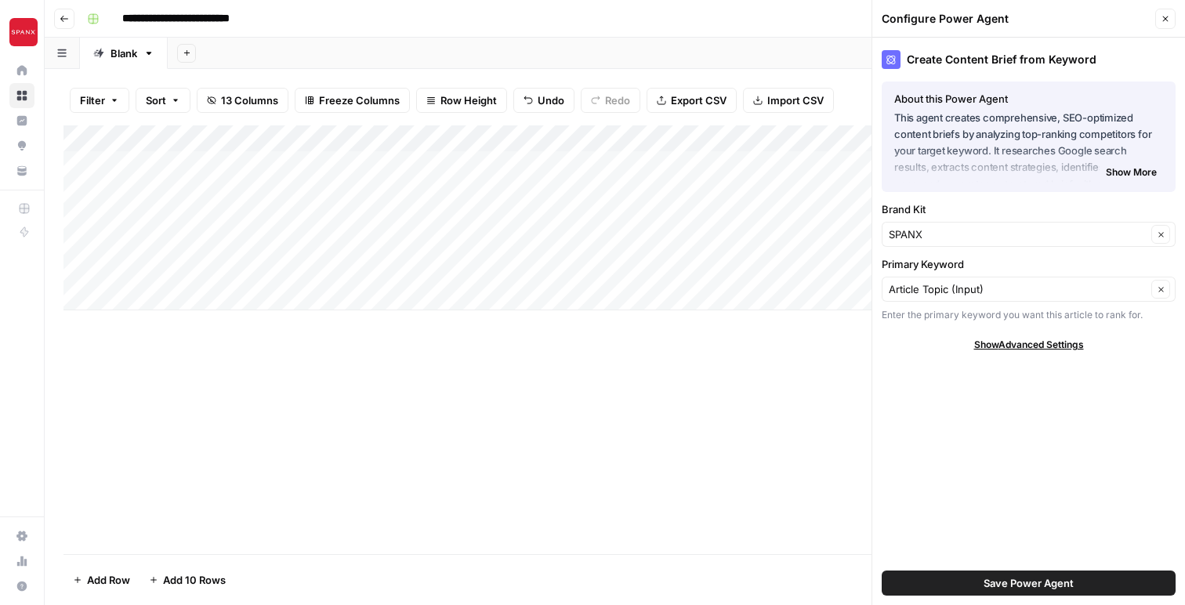
click at [1034, 342] on span "Show Advanced Settings" at bounding box center [1029, 345] width 110 height 14
click at [974, 393] on input "Version" at bounding box center [1020, 391] width 263 height 16
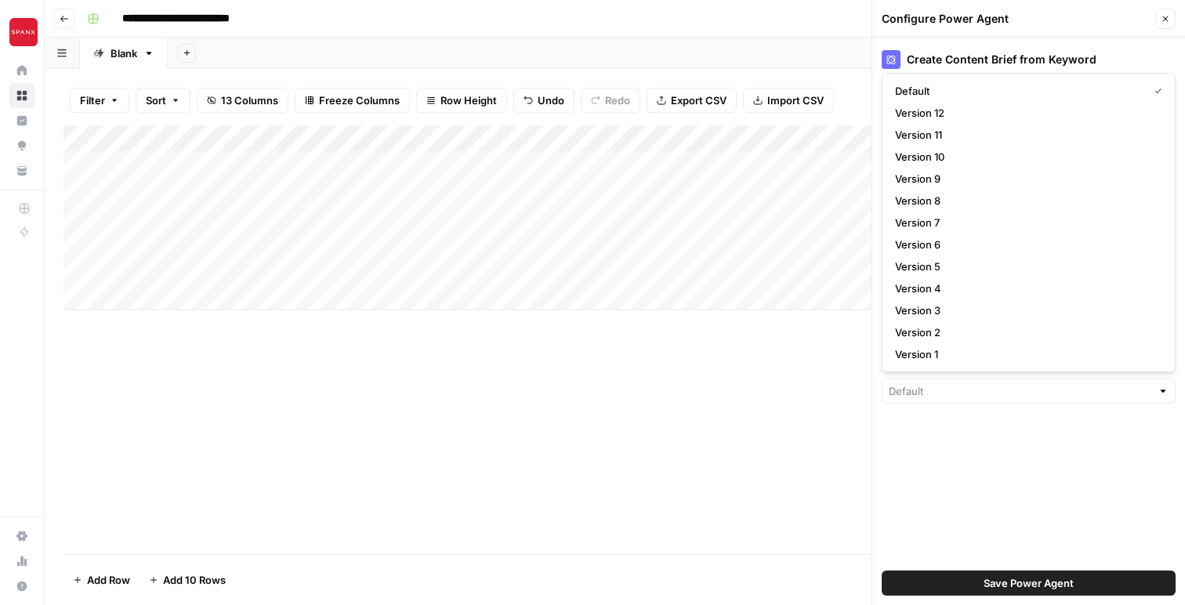
type input "Default"
click at [1171, 18] on button "Close" at bounding box center [1165, 19] width 20 height 20
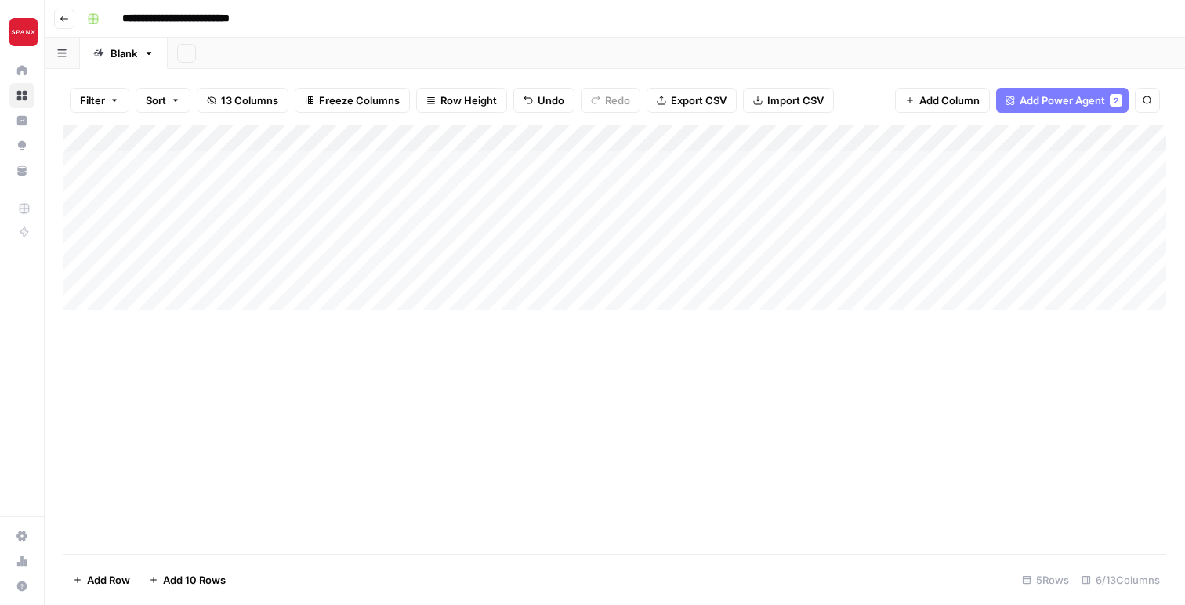
click at [489, 168] on div "Add Column" at bounding box center [614, 217] width 1103 height 185
click at [536, 136] on div "Add Column" at bounding box center [614, 217] width 1103 height 185
click at [368, 422] on div "Add Column" at bounding box center [614, 339] width 1103 height 429
click at [749, 140] on div "Add Column" at bounding box center [614, 217] width 1103 height 185
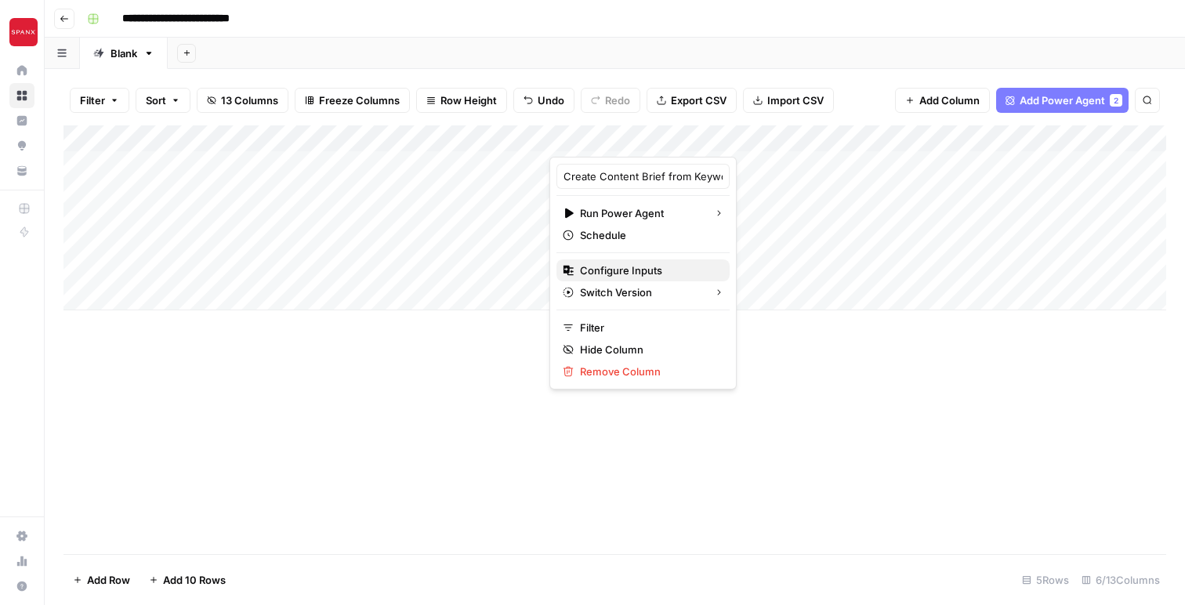
click at [614, 265] on span "Configure Inputs" at bounding box center [648, 271] width 137 height 16
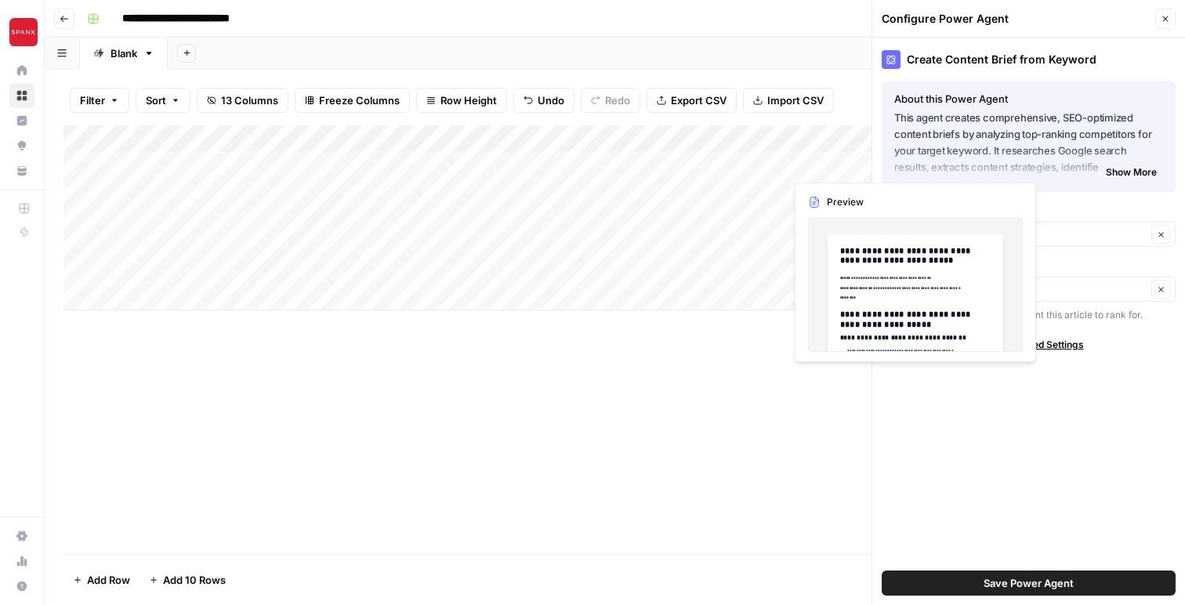
click at [1118, 173] on span "Show More" at bounding box center [1131, 172] width 51 height 14
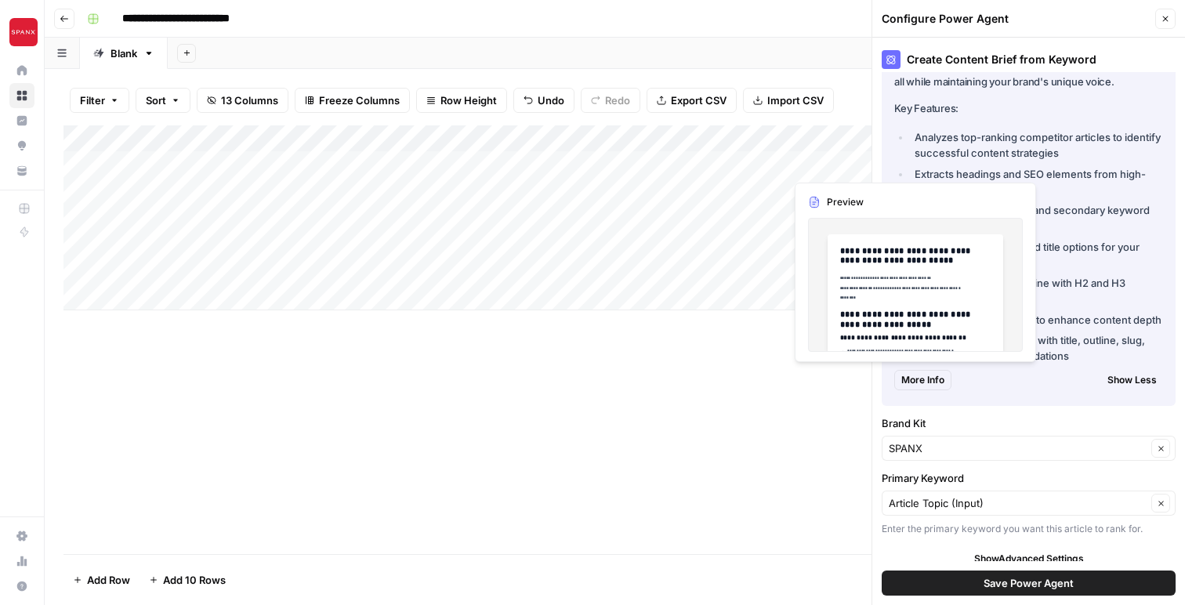
scroll to position [147, 0]
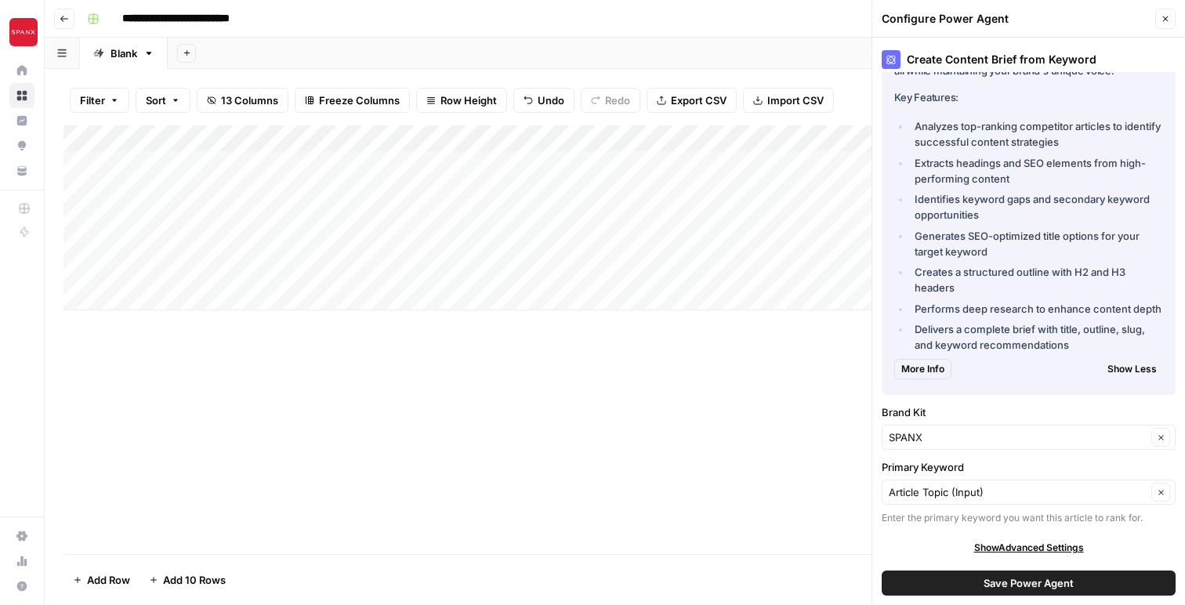
click at [1129, 364] on span "Show Less" at bounding box center [1131, 369] width 49 height 14
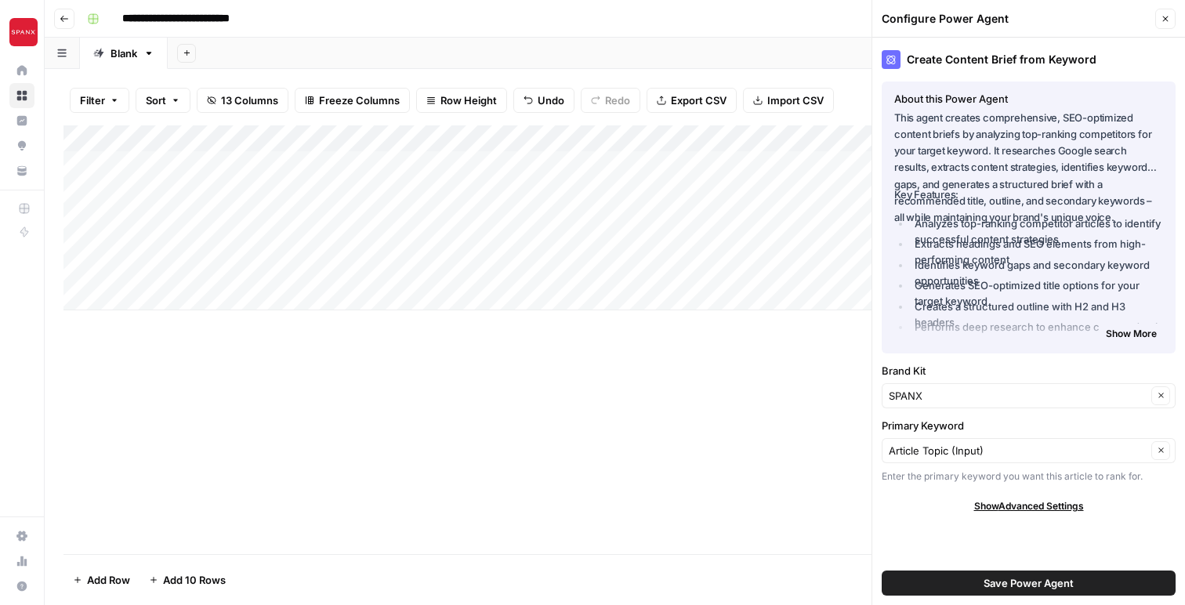
scroll to position [0, 0]
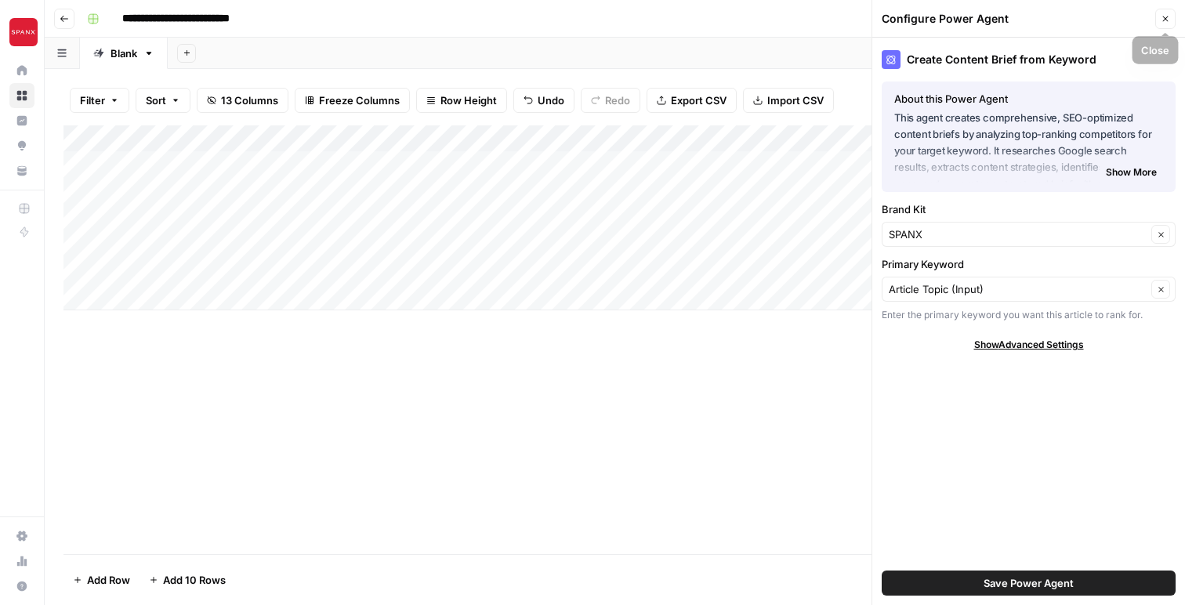
click at [1163, 21] on icon "button" at bounding box center [1165, 18] width 9 height 9
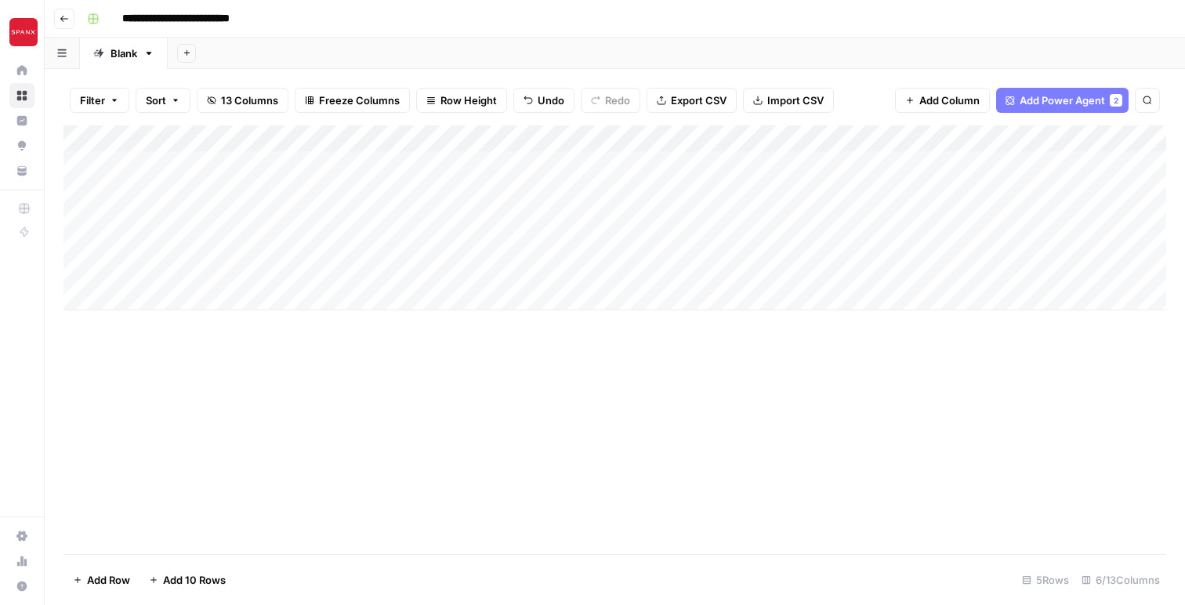
click at [1113, 139] on div "Add Column" at bounding box center [614, 217] width 1103 height 185
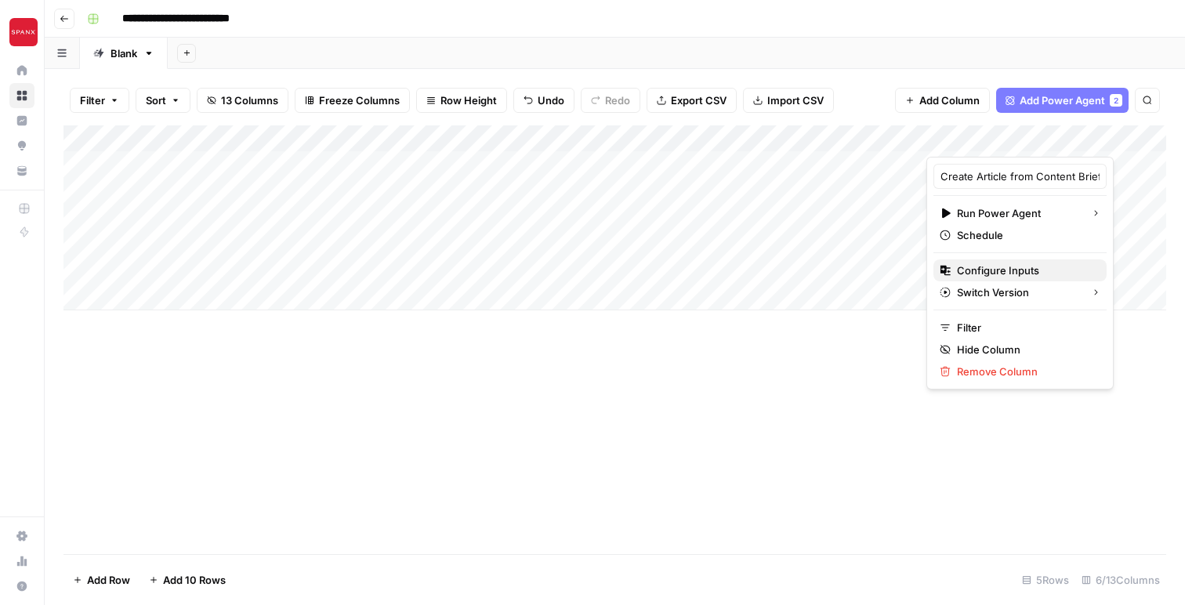
click at [1016, 272] on span "Configure Inputs" at bounding box center [1025, 271] width 137 height 16
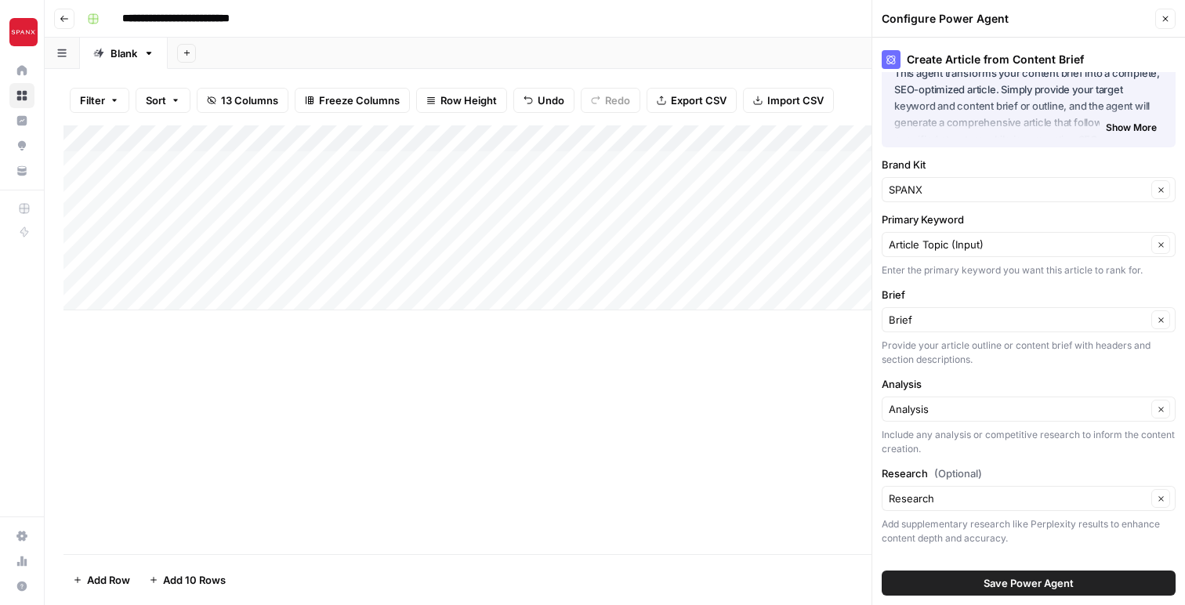
scroll to position [65, 0]
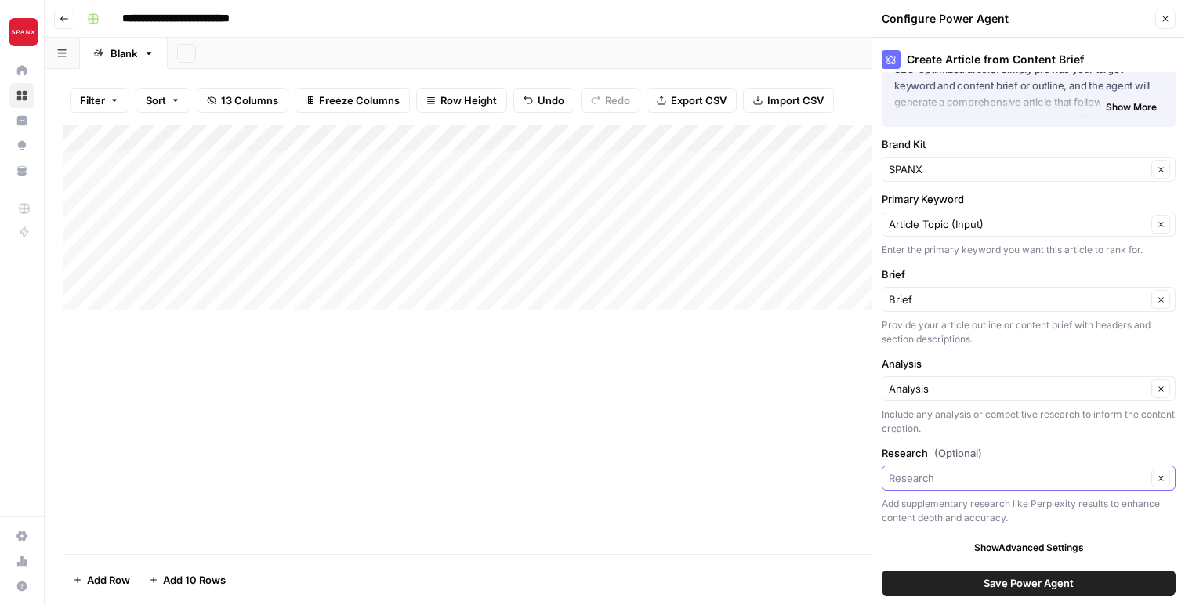
click at [967, 474] on input "Research (Optional)" at bounding box center [1018, 478] width 258 height 16
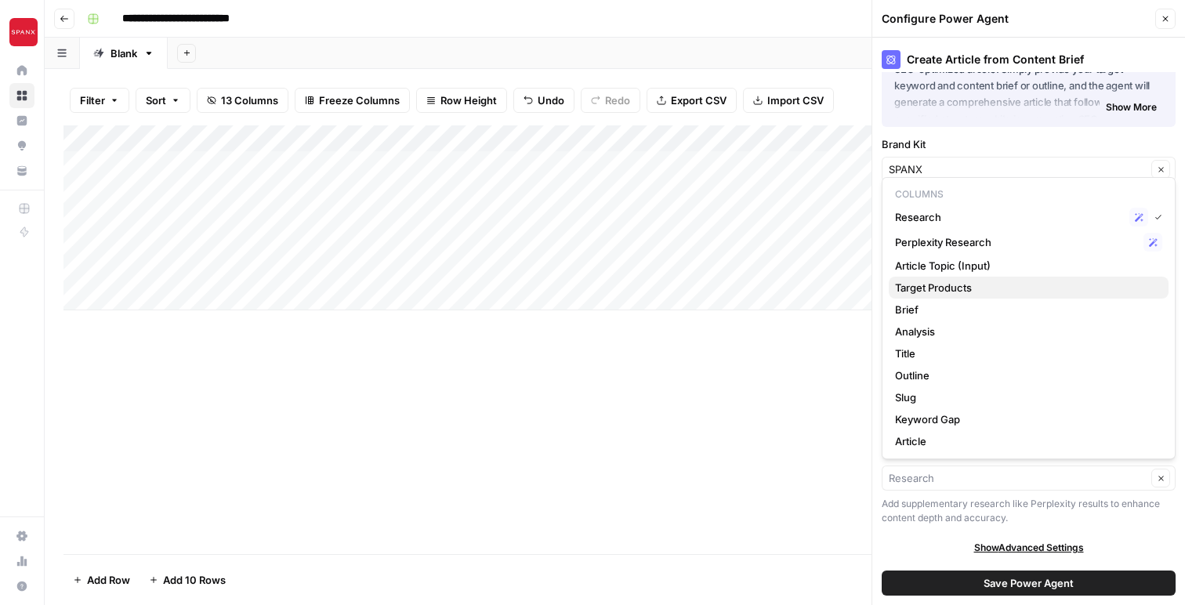
click at [1036, 292] on span "Target Products" at bounding box center [1025, 288] width 261 height 16
type input "Target Products"
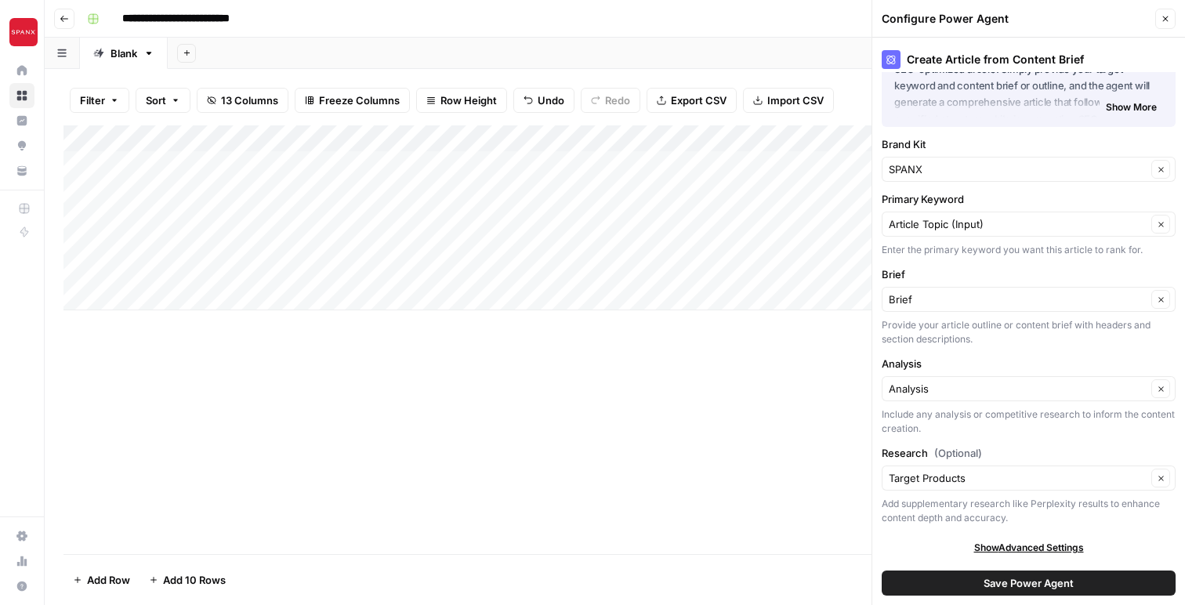
click at [994, 581] on span "Save Power Agent" at bounding box center [1028, 583] width 90 height 16
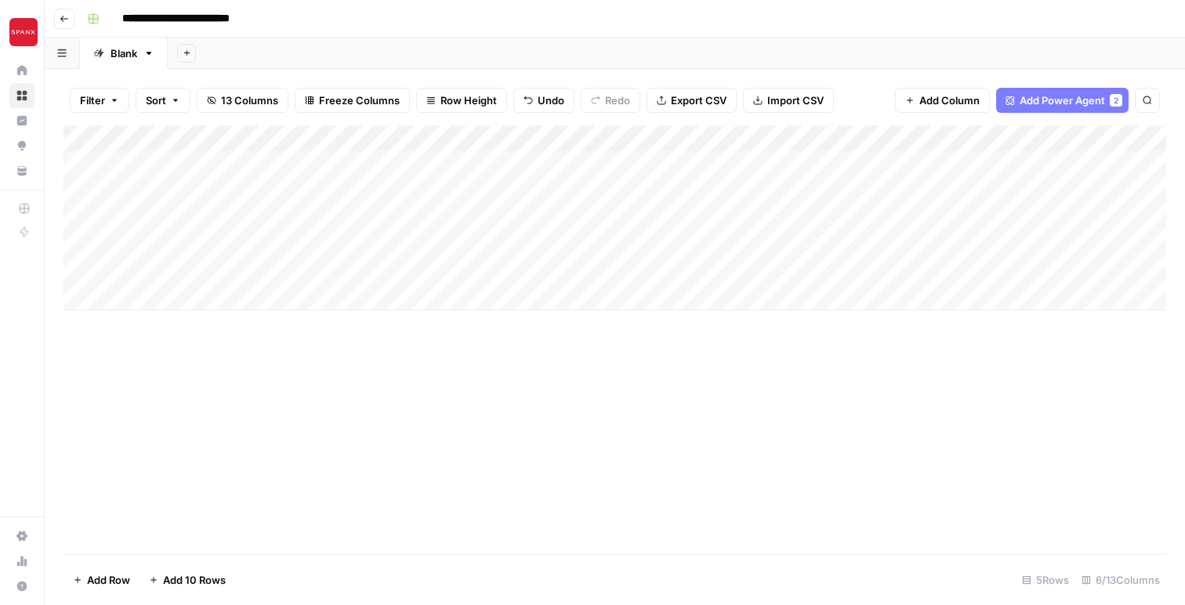
click at [1117, 139] on div "Add Column" at bounding box center [614, 217] width 1103 height 185
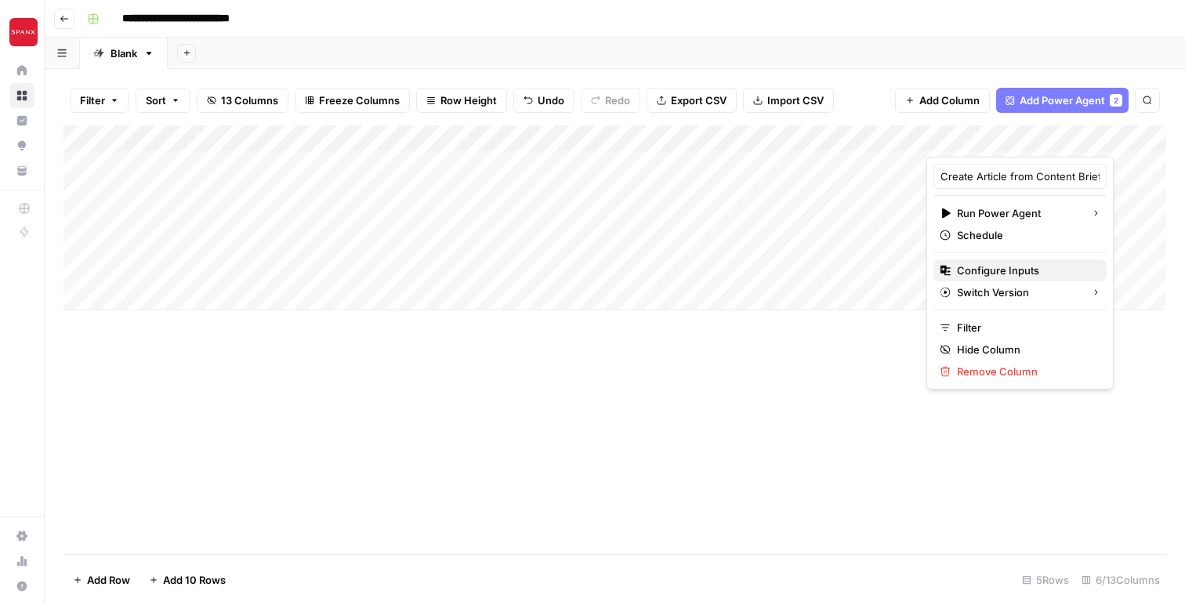
click at [1000, 265] on span "Configure Inputs" at bounding box center [1025, 271] width 137 height 16
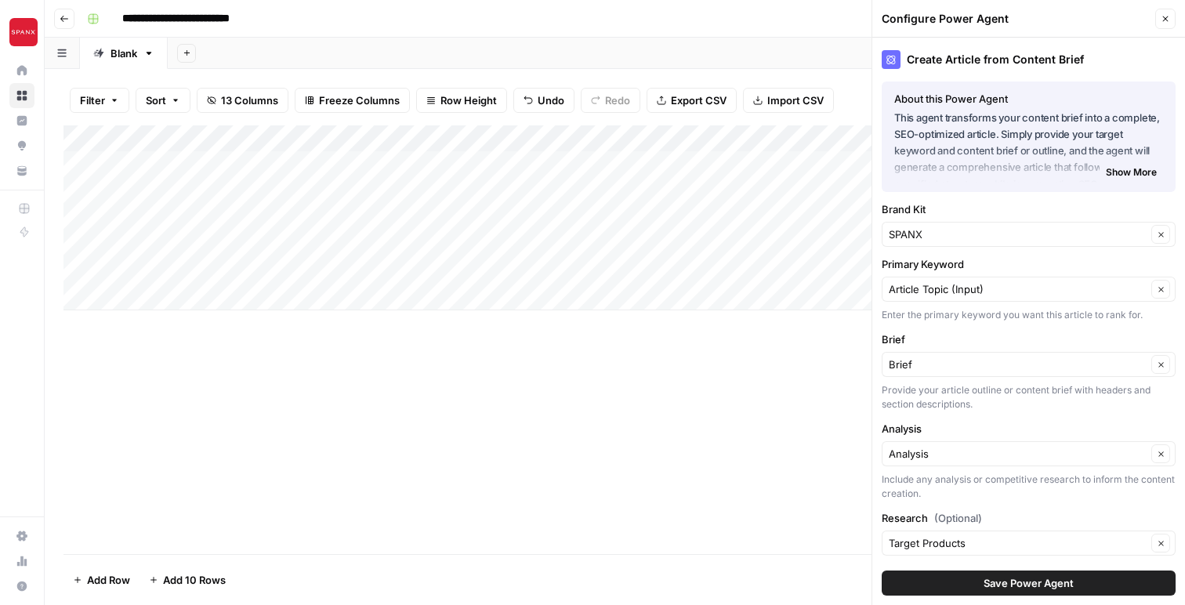
scroll to position [65, 0]
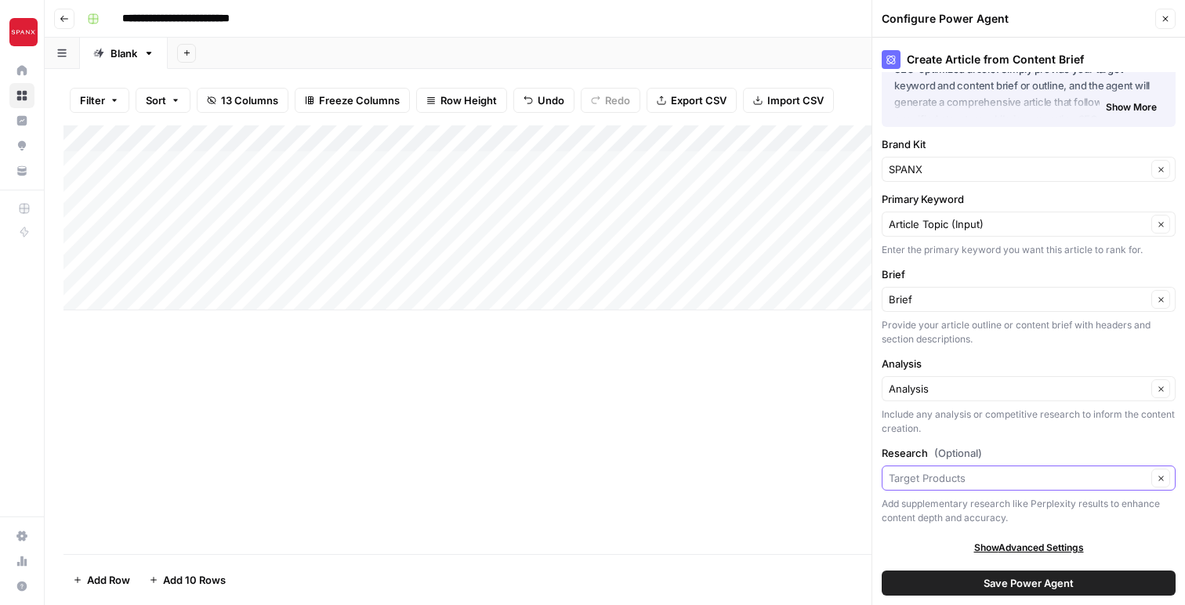
click at [1126, 478] on input "Research (Optional)" at bounding box center [1018, 478] width 258 height 16
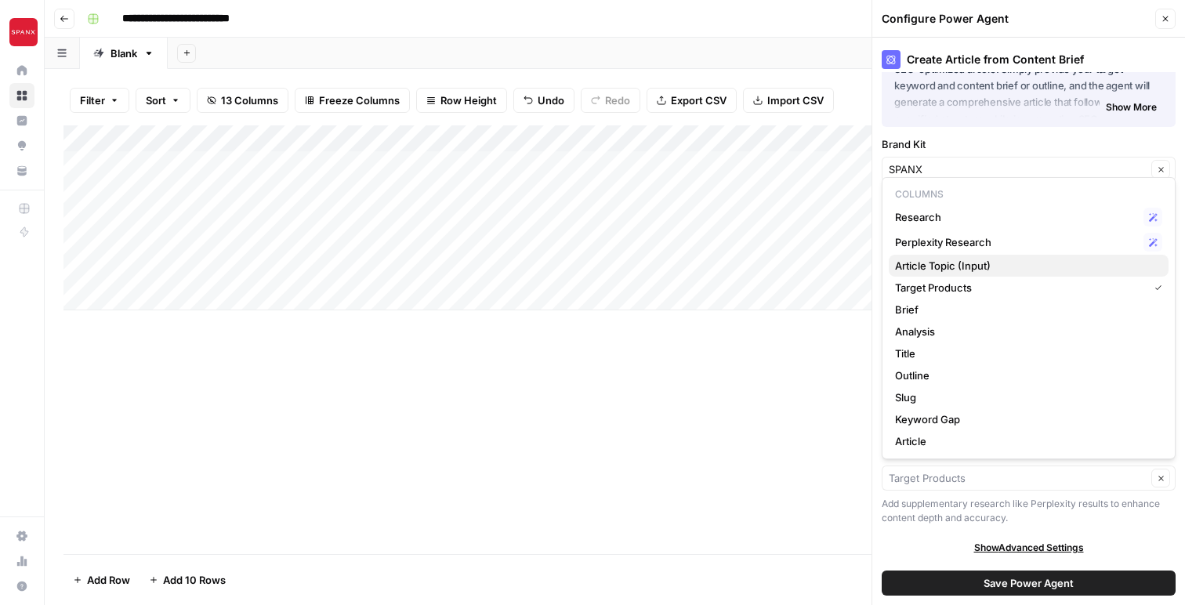
click at [1086, 260] on span "Article Topic (Input)" at bounding box center [1025, 266] width 261 height 16
type input "Article Topic (Input)"
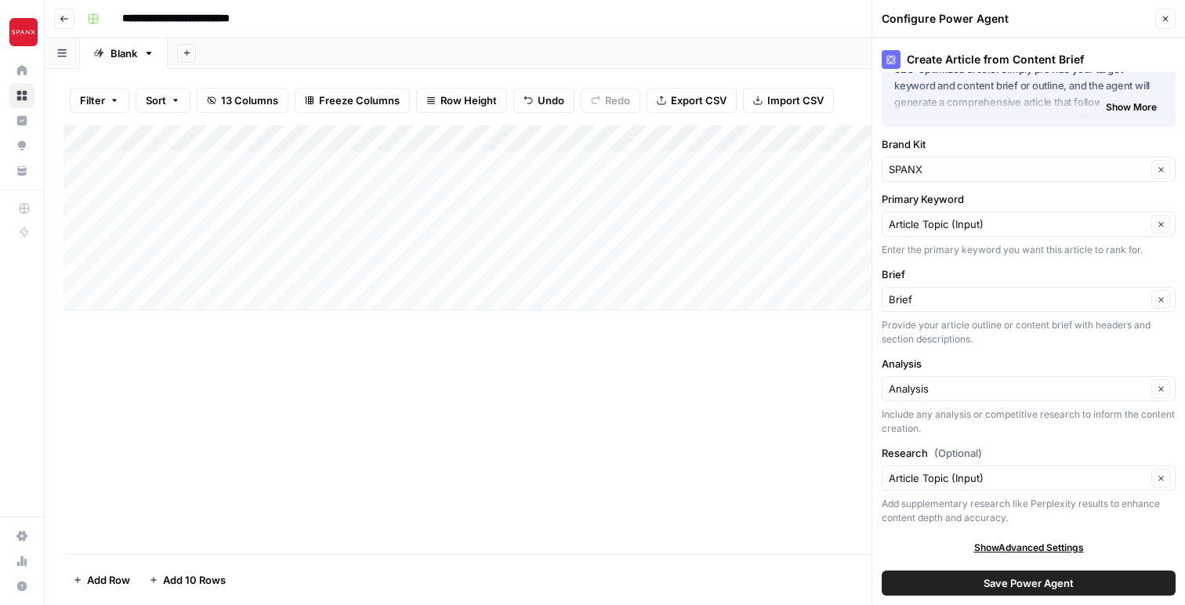
click at [1011, 486] on div "Article Topic (Input) Clear" at bounding box center [1029, 477] width 294 height 25
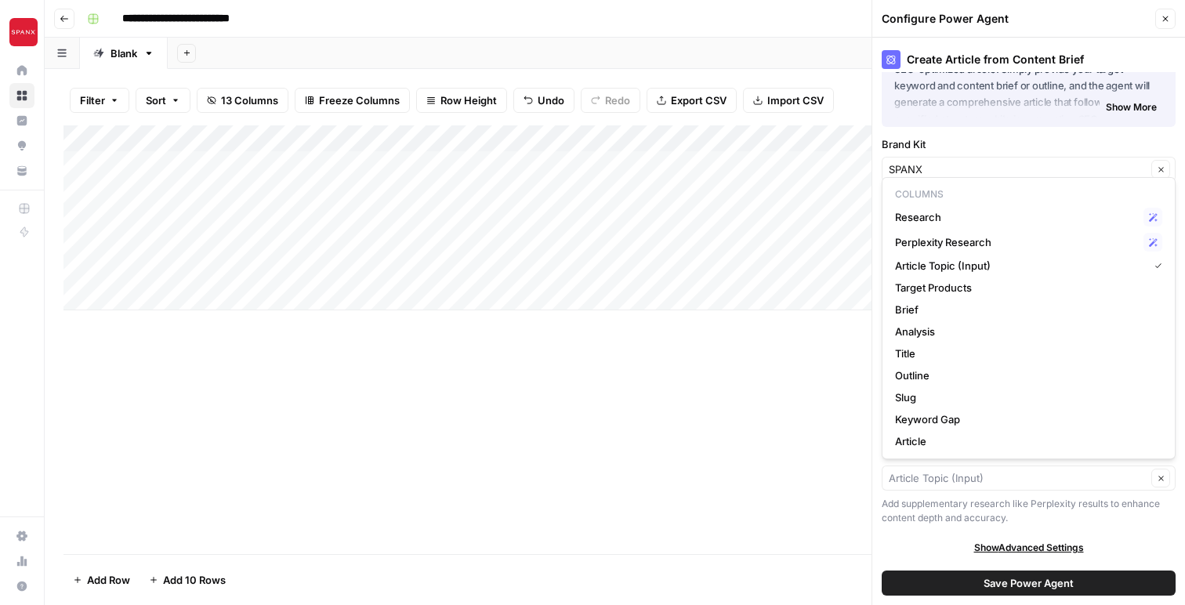
type input "Article Topic (Input)"
click at [766, 504] on div "Add Column" at bounding box center [614, 339] width 1103 height 429
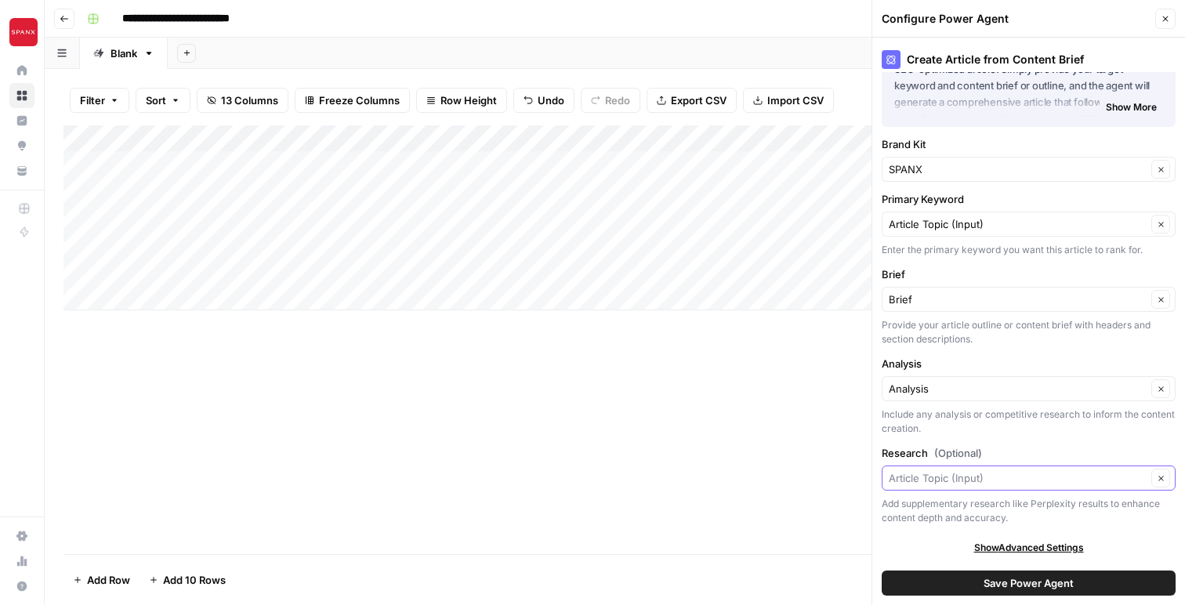
click at [1035, 480] on input "Research (Optional)" at bounding box center [1018, 478] width 258 height 16
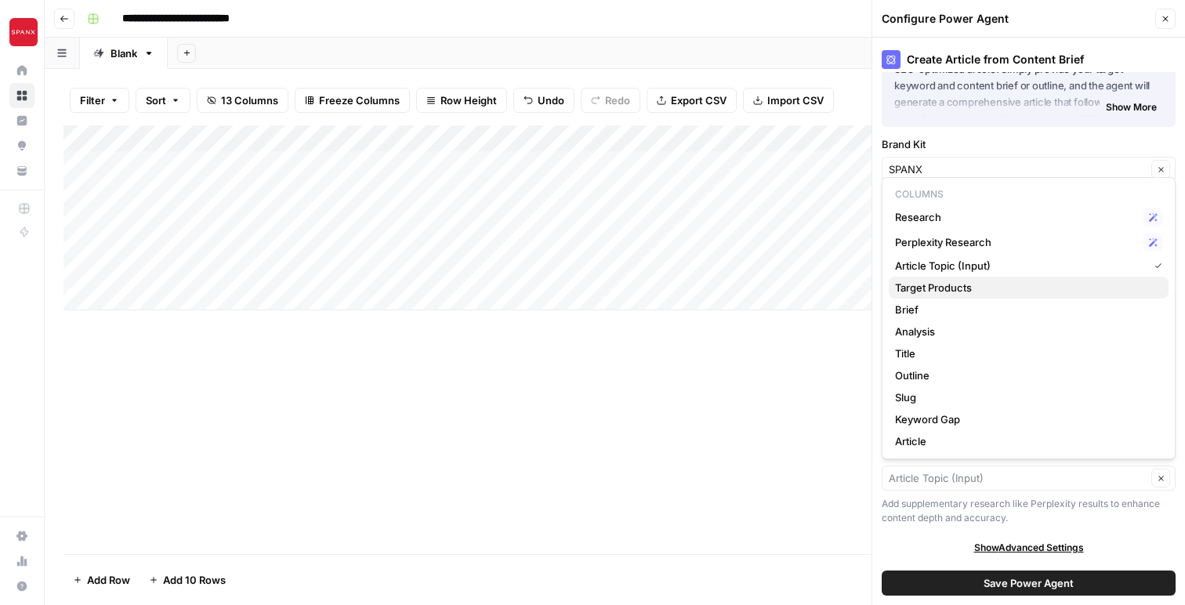
click at [1005, 281] on span "Target Products" at bounding box center [1025, 288] width 261 height 16
type input "Target Products"
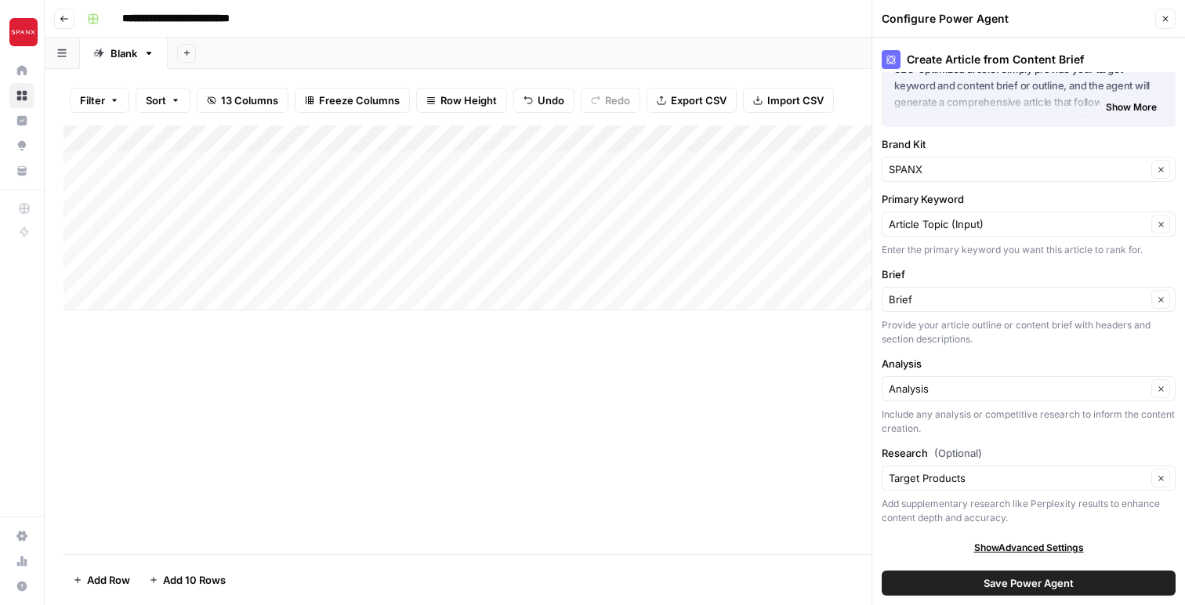
click at [998, 584] on span "Save Power Agent" at bounding box center [1028, 583] width 90 height 16
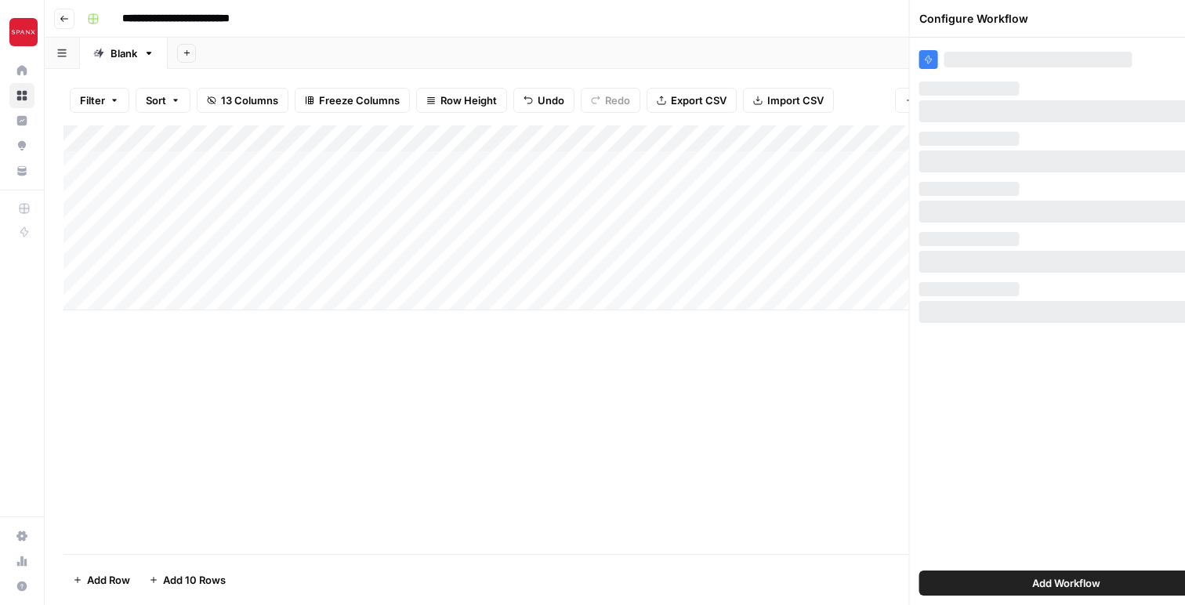
scroll to position [0, 0]
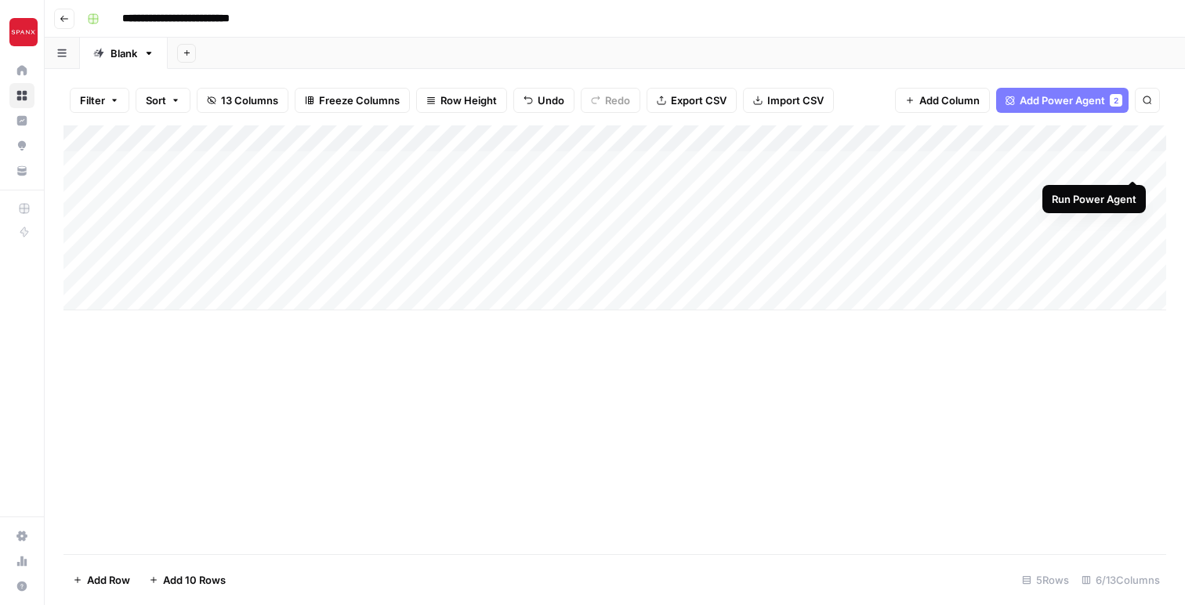
click at [1128, 168] on div "Add Column" at bounding box center [614, 217] width 1103 height 185
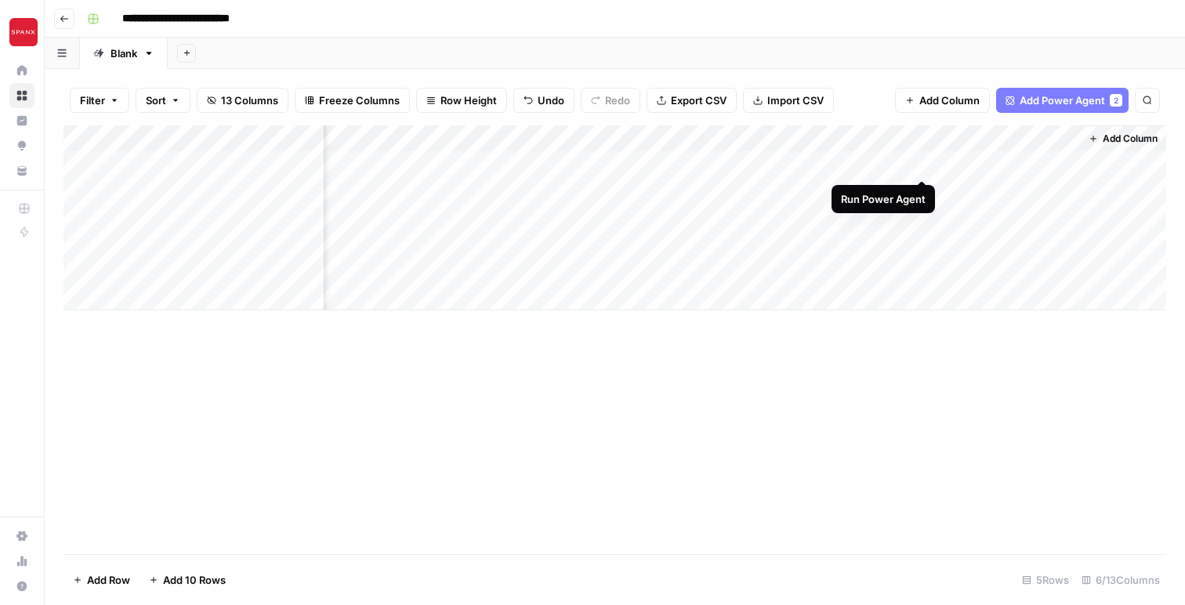
click at [923, 161] on div "Add Column" at bounding box center [614, 217] width 1103 height 185
click at [1065, 161] on div "Add Column" at bounding box center [614, 217] width 1103 height 185
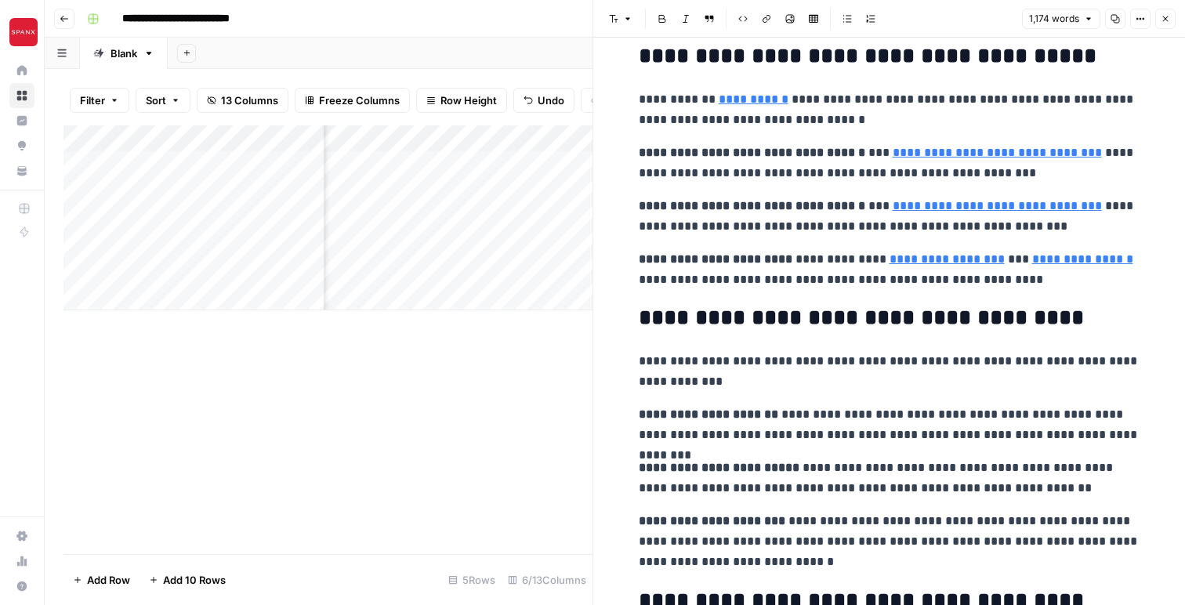
scroll to position [2469, 0]
